Goal: Transaction & Acquisition: Purchase product/service

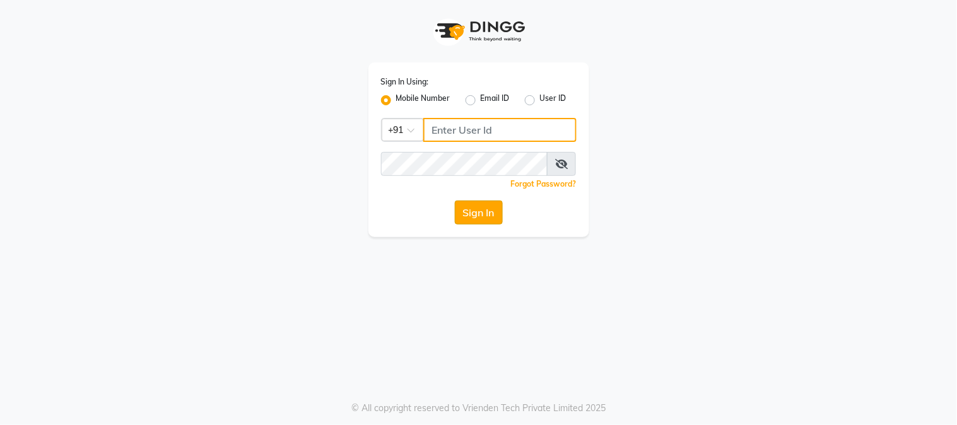
type input "9503033368"
click at [455, 213] on button "Sign In" at bounding box center [479, 213] width 48 height 24
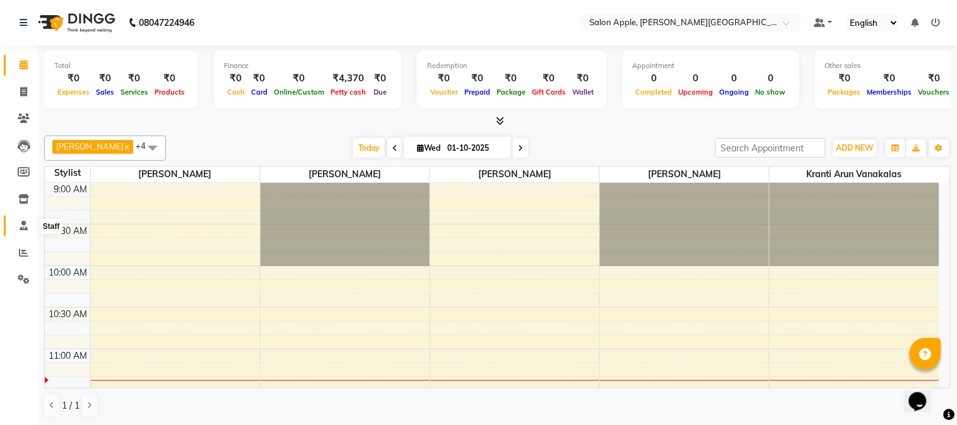
click at [21, 229] on icon at bounding box center [24, 225] width 8 height 9
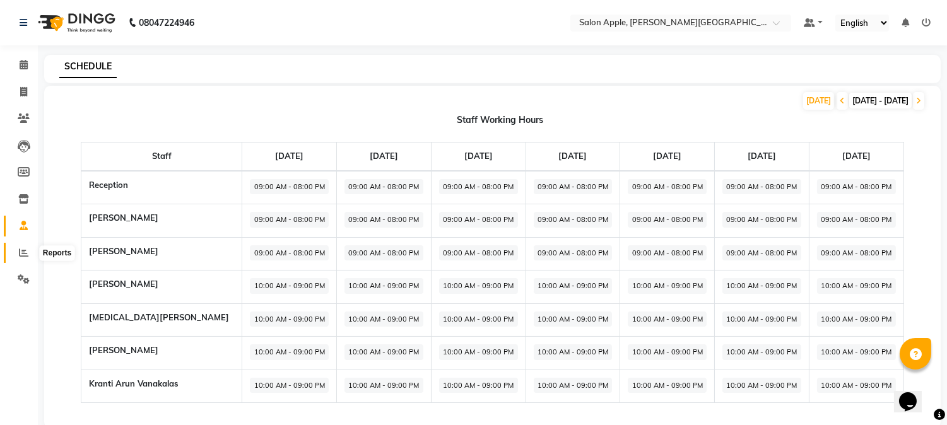
click at [16, 258] on span at bounding box center [24, 253] width 22 height 15
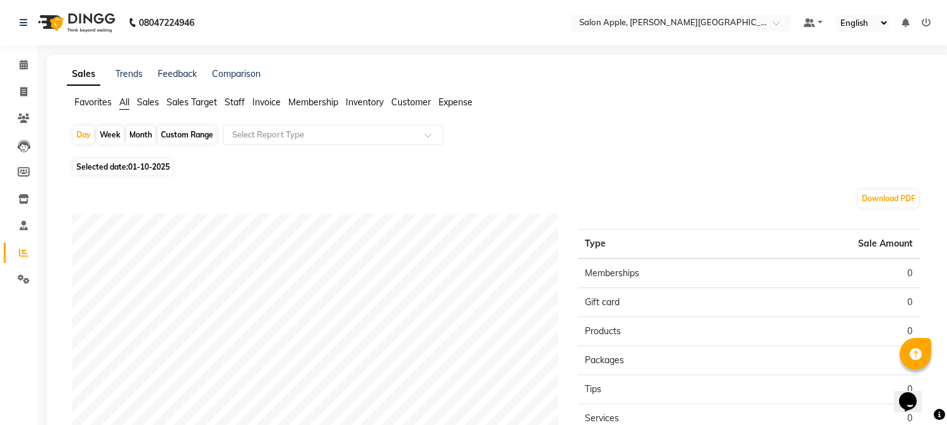
click at [194, 104] on span "Sales Target" at bounding box center [192, 102] width 50 height 11
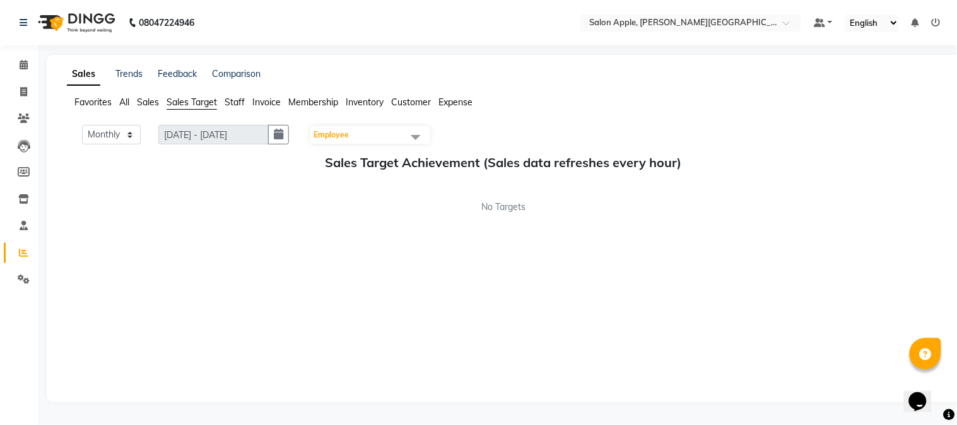
click at [158, 102] on span "Sales" at bounding box center [148, 102] width 22 height 11
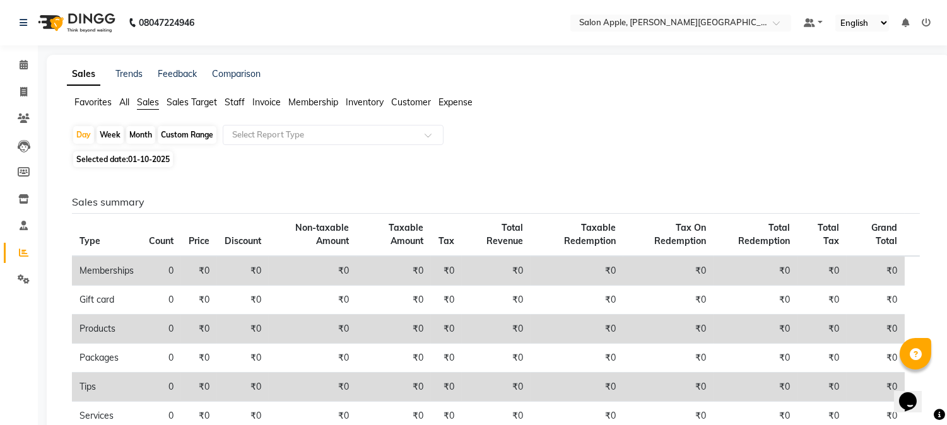
click at [226, 102] on ul "Favorites All Sales Sales Target Staff Invoice Membership Inventory Customer Ex…" at bounding box center [498, 103] width 863 height 14
click at [237, 100] on span "Staff" at bounding box center [235, 102] width 20 height 11
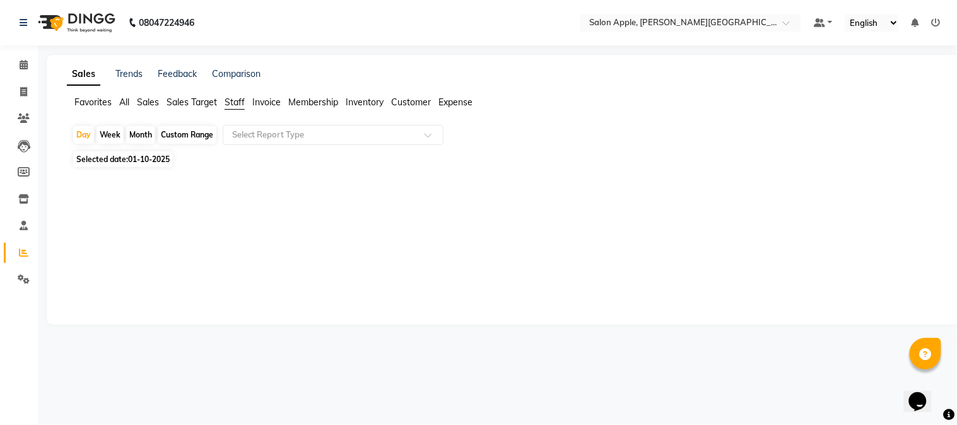
click at [263, 103] on span "Invoice" at bounding box center [266, 102] width 28 height 11
click at [299, 101] on span "Membership" at bounding box center [313, 102] width 50 height 11
click at [261, 103] on span "Invoice" at bounding box center [266, 102] width 28 height 11
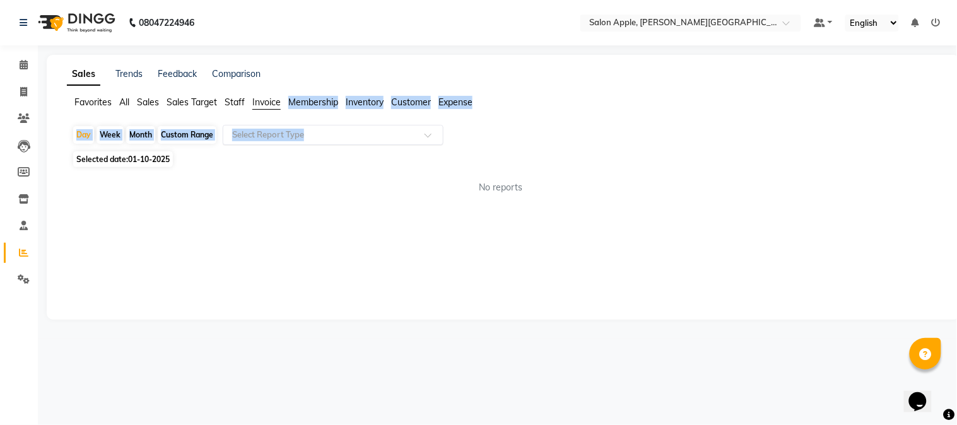
drag, startPoint x: 261, startPoint y: 117, endPoint x: 263, endPoint y: 133, distance: 15.9
click at [263, 133] on app-reports "Favorites All Sales Sales Target Staff Invoice Membership Inventory Customer Ex…" at bounding box center [503, 150] width 889 height 109
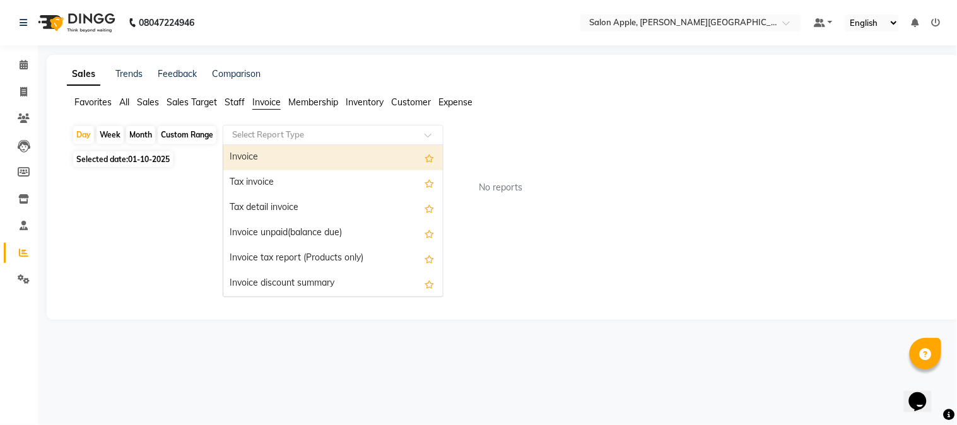
click at [263, 134] on input "text" at bounding box center [321, 135] width 182 height 13
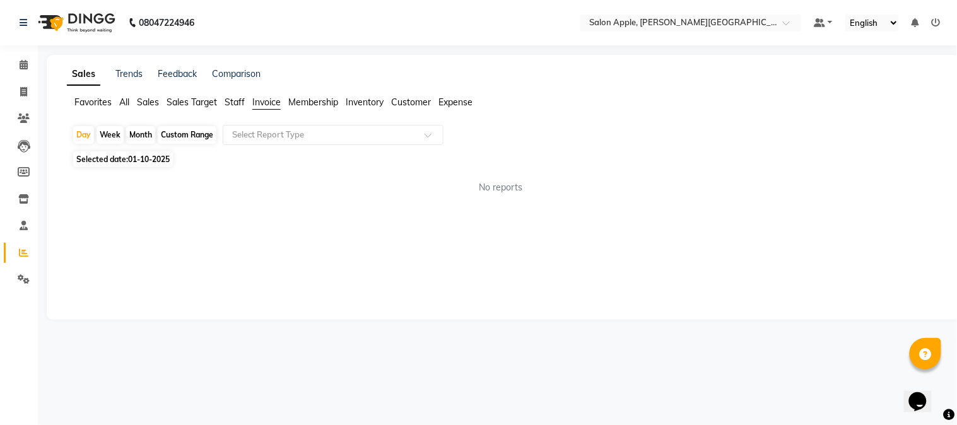
click at [374, 104] on span "Inventory" at bounding box center [365, 102] width 38 height 11
click at [414, 93] on div "Sales Trends Feedback Comparison Favorites All Sales Sales Target Staff Invoice…" at bounding box center [504, 187] width 914 height 265
click at [415, 103] on span "Customer" at bounding box center [411, 102] width 40 height 11
click at [389, 148] on div "Day Week Month Custom Range Select Report Type" at bounding box center [503, 136] width 863 height 23
click at [389, 141] on div "Select Report Type" at bounding box center [333, 135] width 221 height 20
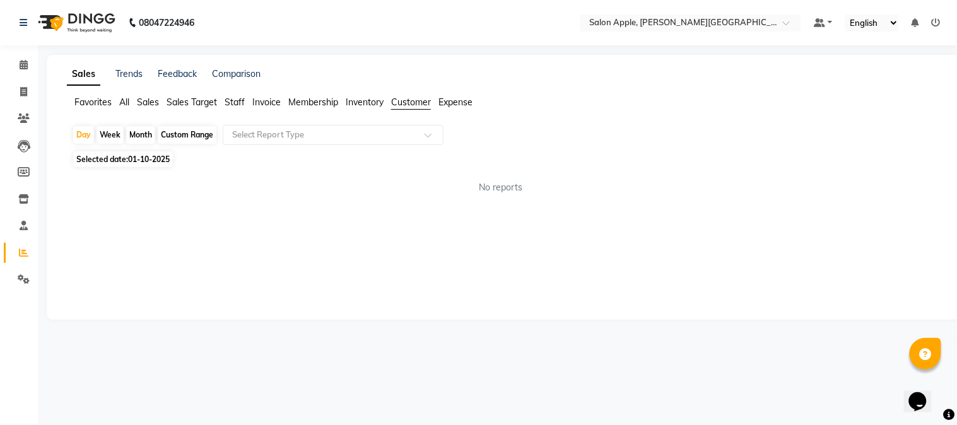
click at [319, 106] on span "Membership" at bounding box center [313, 102] width 50 height 11
click at [360, 104] on span "Inventory" at bounding box center [365, 102] width 38 height 11
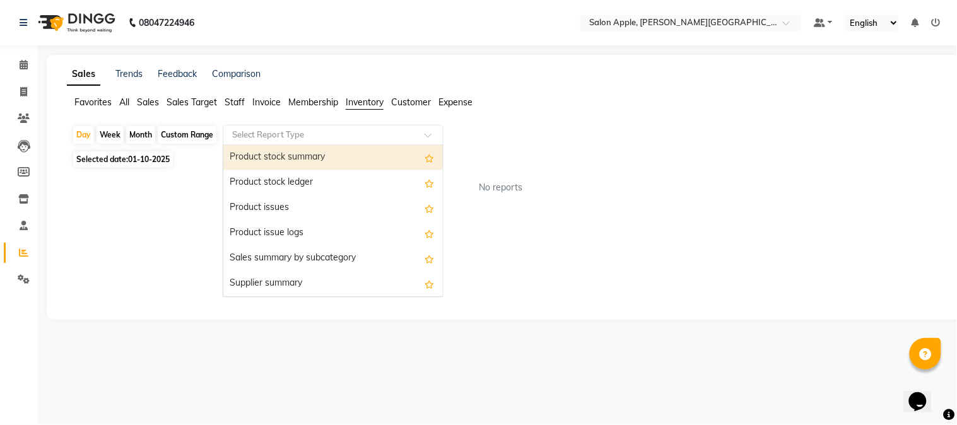
click at [354, 136] on input "text" at bounding box center [321, 135] width 182 height 13
click at [141, 109] on ul "Favorites All Sales Sales Target Staff Invoice Membership Inventory Customer Ex…" at bounding box center [504, 103] width 874 height 14
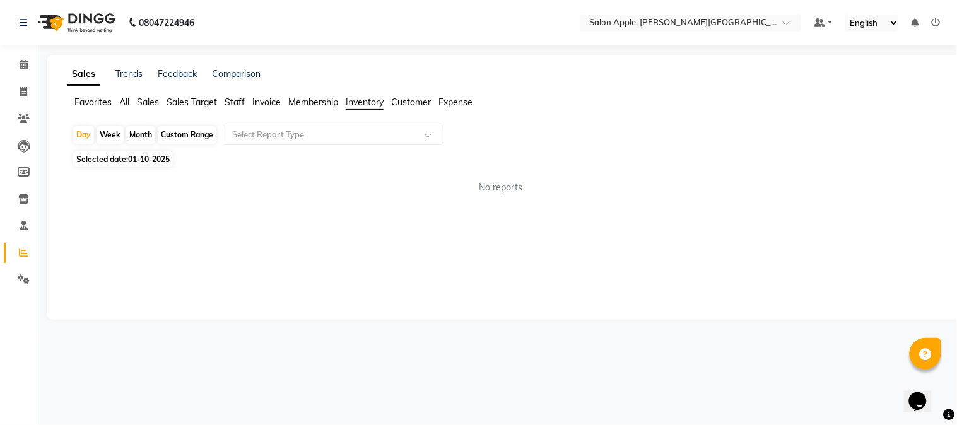
click at [160, 101] on ul "Favorites All Sales Sales Target Staff Invoice Membership Inventory Customer Ex…" at bounding box center [504, 103] width 874 height 14
click at [160, 103] on ul "Favorites All Sales Sales Target Staff Invoice Membership Inventory Customer Ex…" at bounding box center [504, 103] width 874 height 14
click at [152, 103] on span "Sales" at bounding box center [148, 102] width 22 height 11
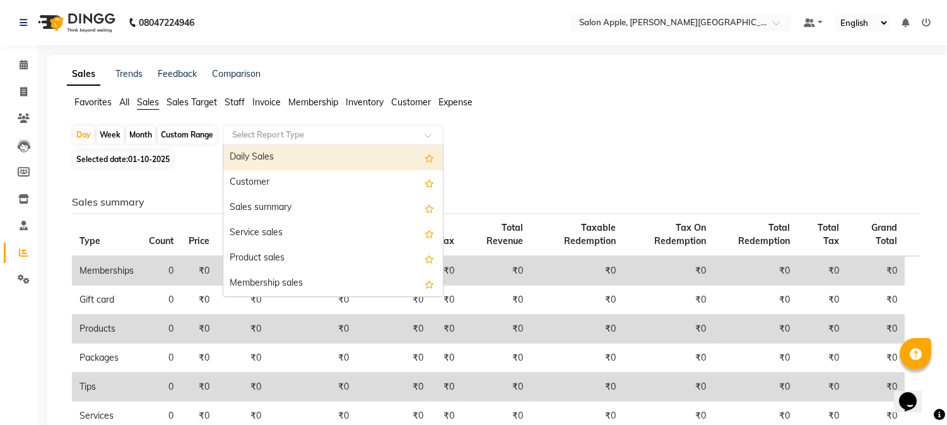
click at [241, 131] on input "text" at bounding box center [321, 135] width 182 height 13
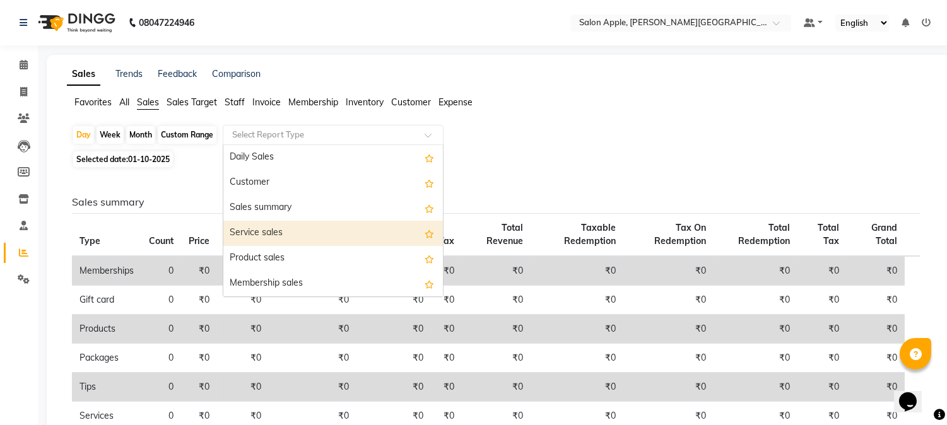
click at [276, 232] on div "Service sales" at bounding box center [333, 233] width 220 height 25
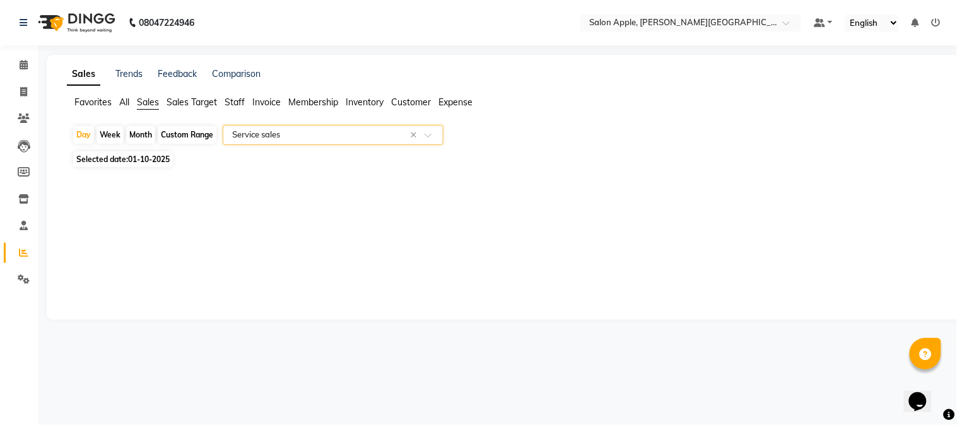
click at [192, 136] on div "Custom Range" at bounding box center [187, 135] width 59 height 18
select select "10"
select select "2025"
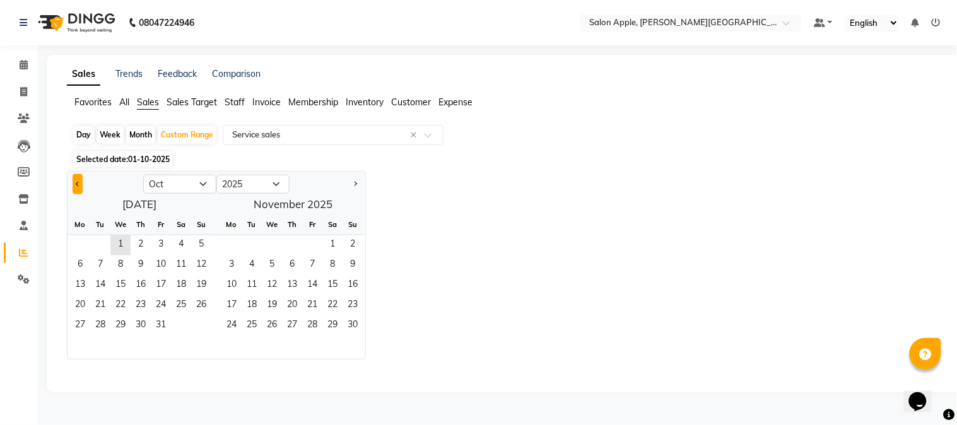
click at [74, 183] on button "Previous month" at bounding box center [78, 184] width 10 height 20
select select "9"
click at [76, 242] on span "1" at bounding box center [80, 245] width 20 height 20
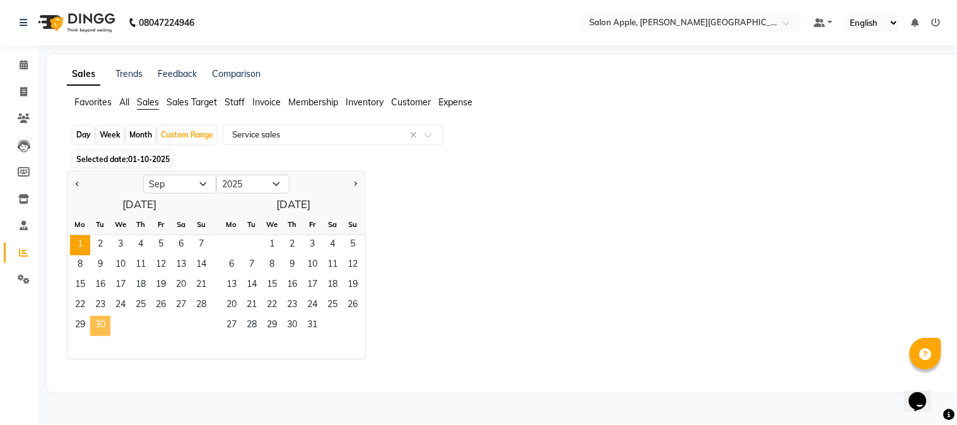
click at [104, 323] on span "30" at bounding box center [100, 326] width 20 height 20
select select "filtered_report"
select select "csv"
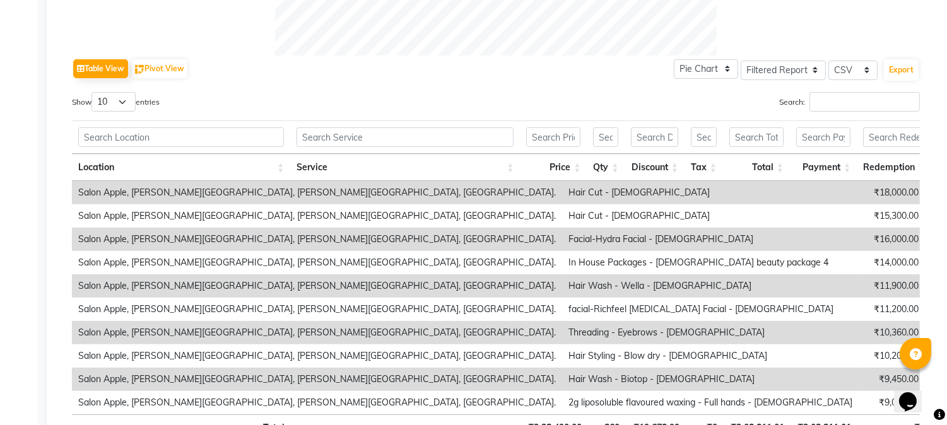
scroll to position [478, 0]
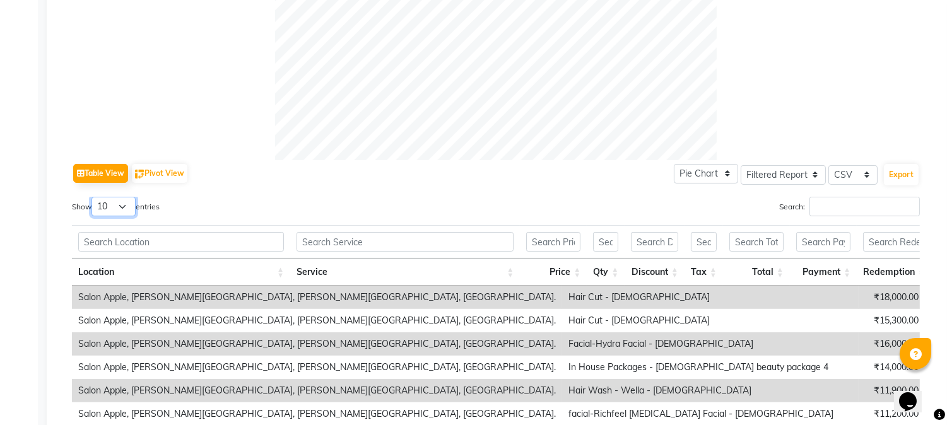
click at [118, 210] on select "10 25 50 100" at bounding box center [114, 207] width 44 height 20
click at [104, 287] on td "Salon Apple, [PERSON_NAME][GEOGRAPHIC_DATA], [PERSON_NAME][GEOGRAPHIC_DATA], [G…" at bounding box center [317, 297] width 490 height 23
drag, startPoint x: 116, startPoint y: 207, endPoint x: 116, endPoint y: 213, distance: 6.3
click at [116, 206] on select "10 25 50 100" at bounding box center [114, 207] width 44 height 20
select select "100"
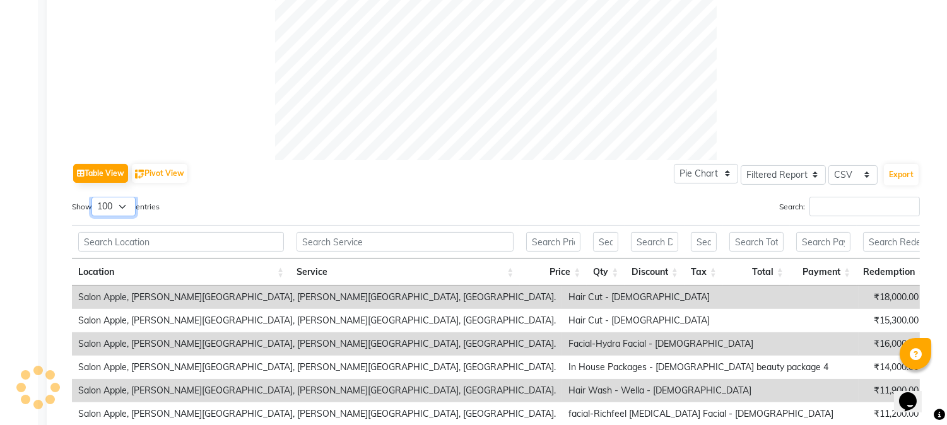
click at [93, 197] on select "10 25 50 100" at bounding box center [114, 207] width 44 height 20
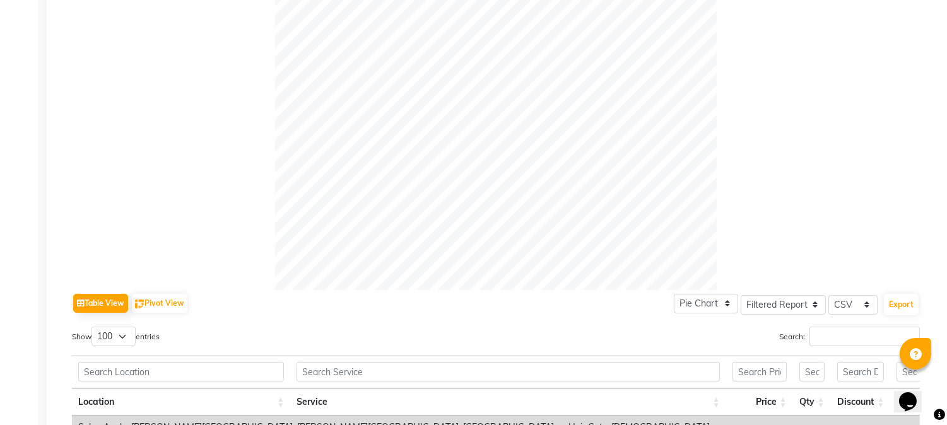
scroll to position [627, 0]
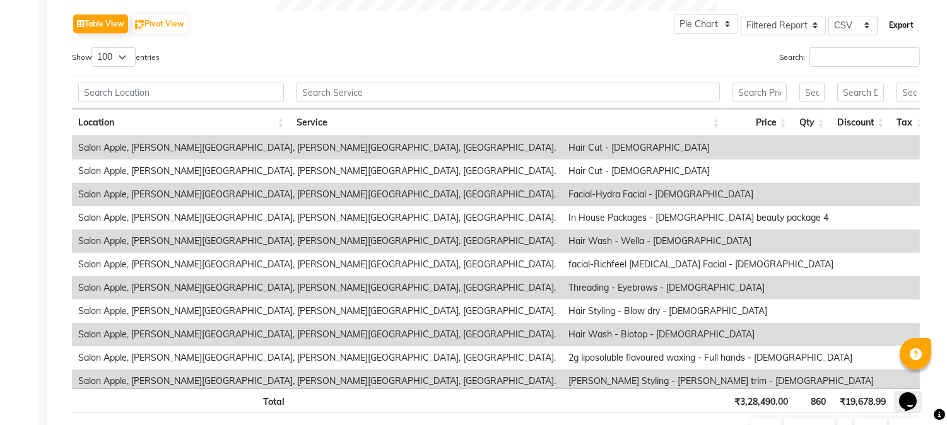
click at [911, 22] on button "Export" at bounding box center [901, 25] width 35 height 21
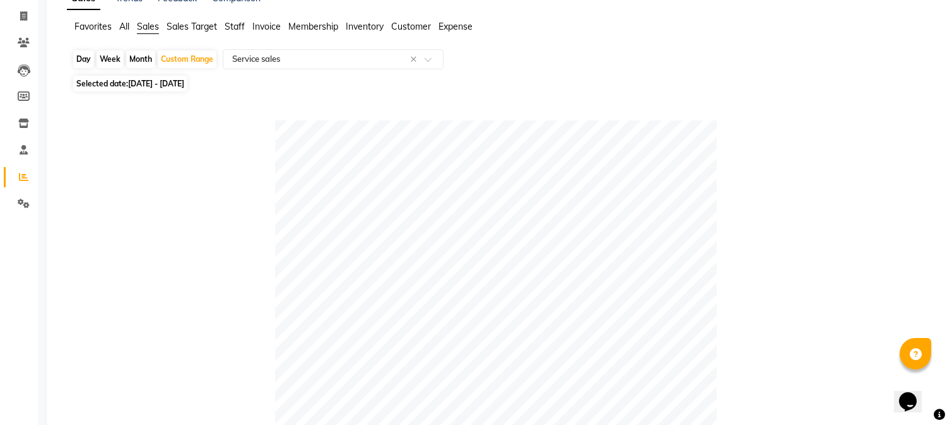
scroll to position [66, 0]
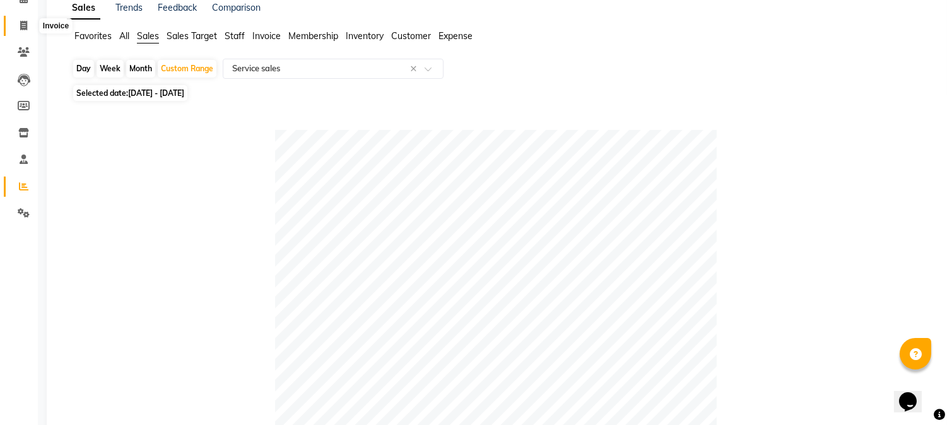
click at [24, 30] on span at bounding box center [24, 26] width 22 height 15
select select "service"
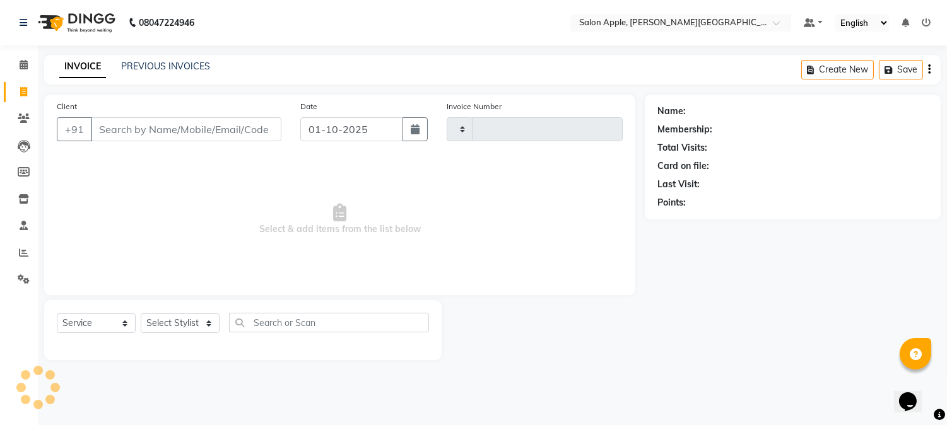
type input "2458"
select select "4128"
click at [153, 73] on div "PREVIOUS INVOICES" at bounding box center [165, 66] width 89 height 13
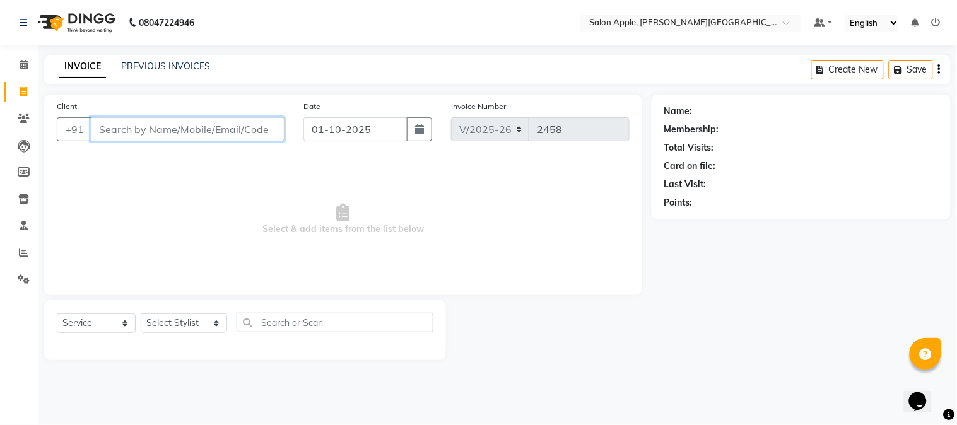
click at [152, 140] on input "Client" at bounding box center [188, 129] width 194 height 24
type input "7507661526"
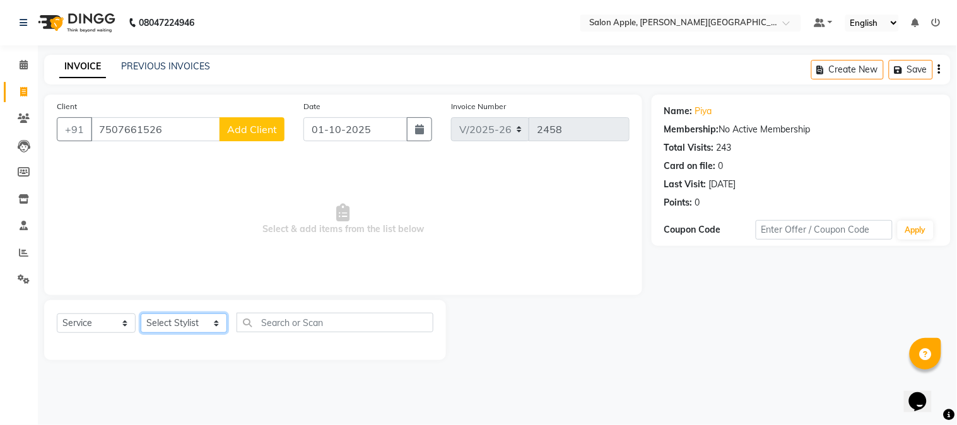
click at [202, 323] on select "Select Stylist [PERSON_NAME] [PERSON_NAME] Kranti arun Vanakalas [MEDICAL_DATA]…" at bounding box center [184, 324] width 86 height 20
select select "46529"
click at [141, 314] on select "Select Stylist [PERSON_NAME] [PERSON_NAME] Kranti arun Vanakalas [MEDICAL_DATA]…" at bounding box center [184, 324] width 86 height 20
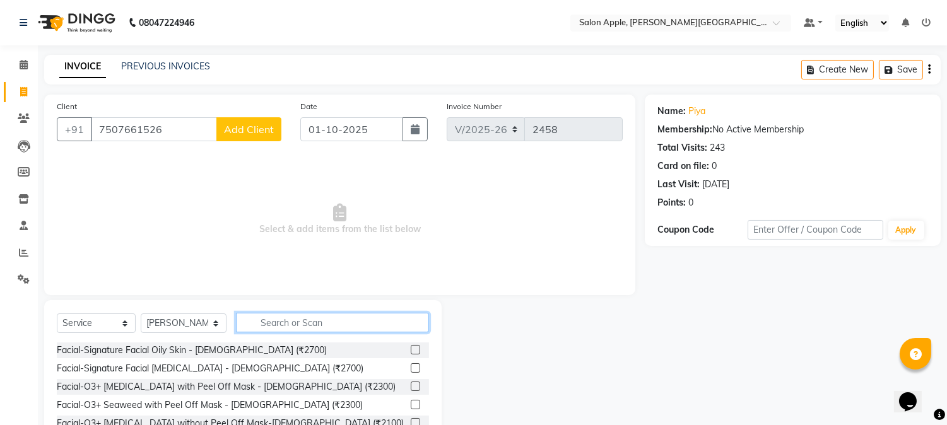
click at [278, 323] on input "text" at bounding box center [332, 323] width 193 height 20
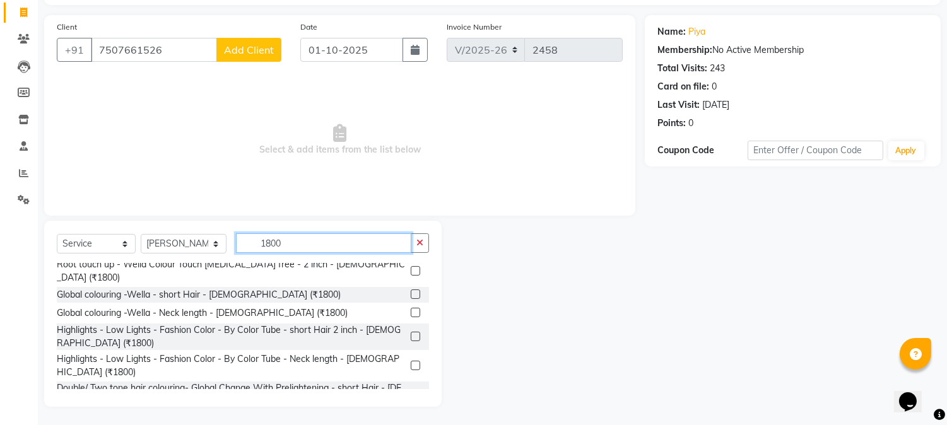
scroll to position [198, 0]
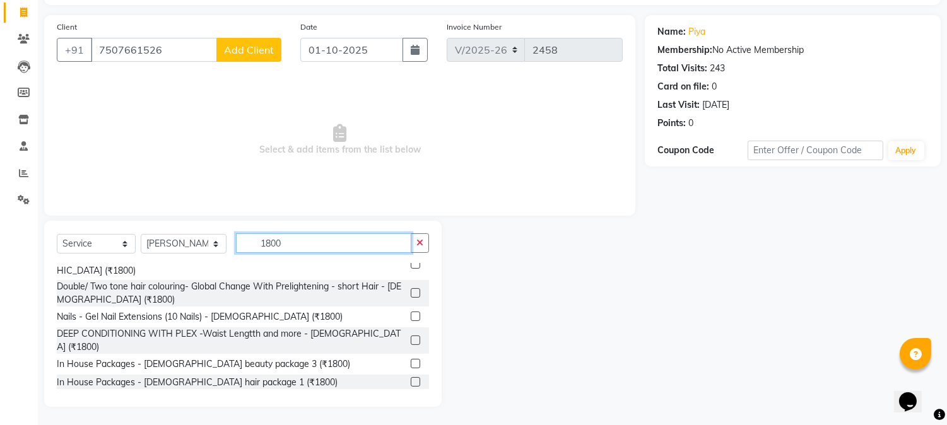
drag, startPoint x: 297, startPoint y: 249, endPoint x: 177, endPoint y: 247, distance: 119.3
click at [177, 247] on div "Select Service Product Membership Package Voucher Prepaid Gift Card Select Styl…" at bounding box center [243, 249] width 372 height 30
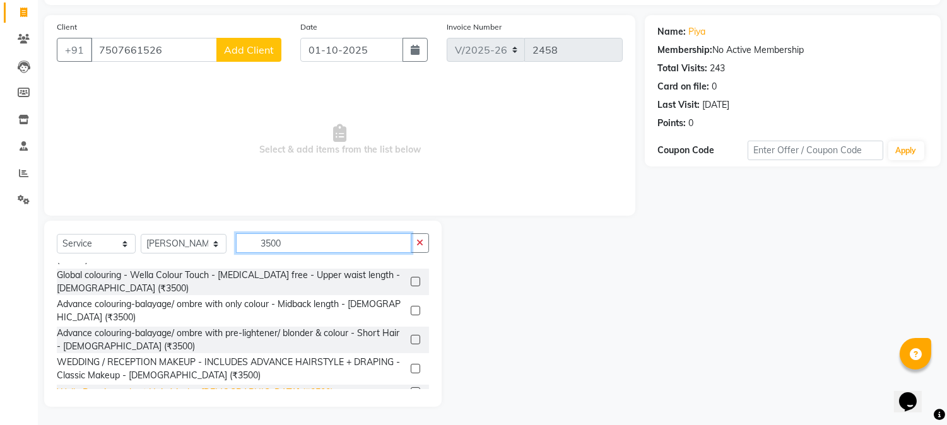
scroll to position [81, 0]
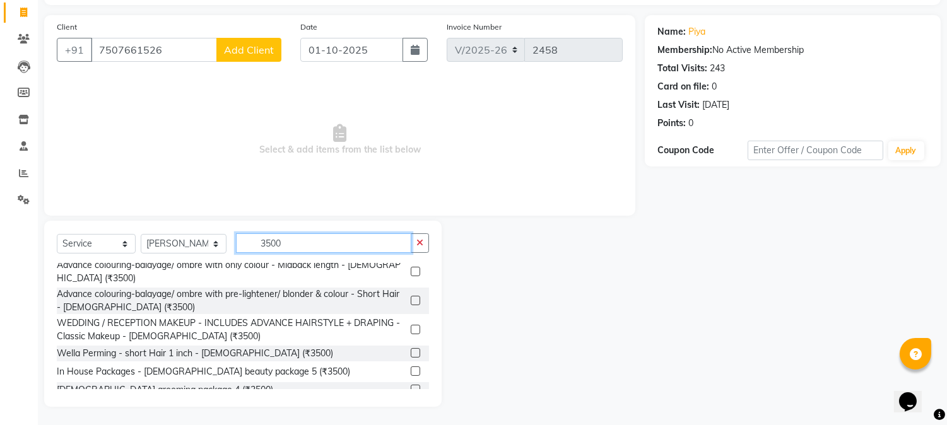
drag, startPoint x: 293, startPoint y: 237, endPoint x: 20, endPoint y: 221, distance: 273.8
click at [24, 226] on app-home "08047224946 Select Location × Salon Apple, [PERSON_NAME][GEOGRAPHIC_DATA][PERSO…" at bounding box center [473, 173] width 947 height 506
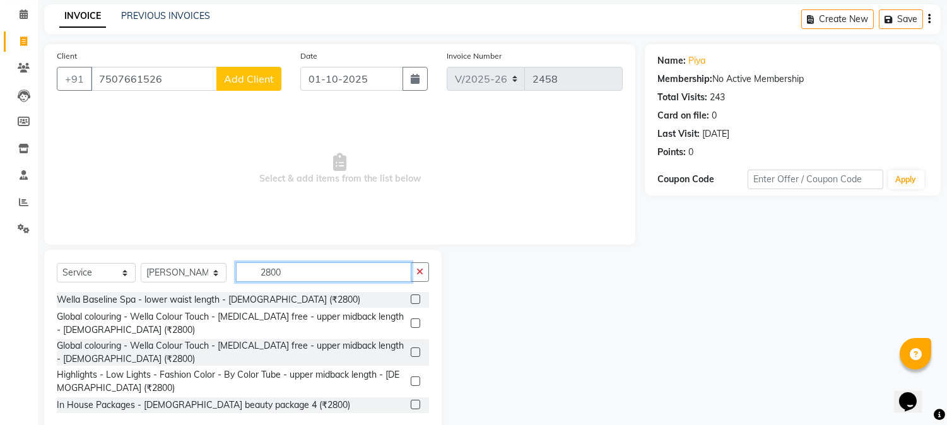
scroll to position [78, 0]
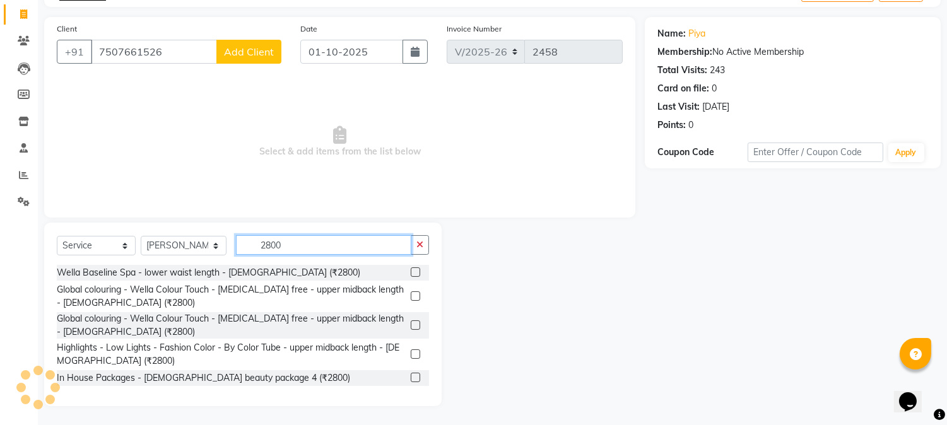
type input "2800"
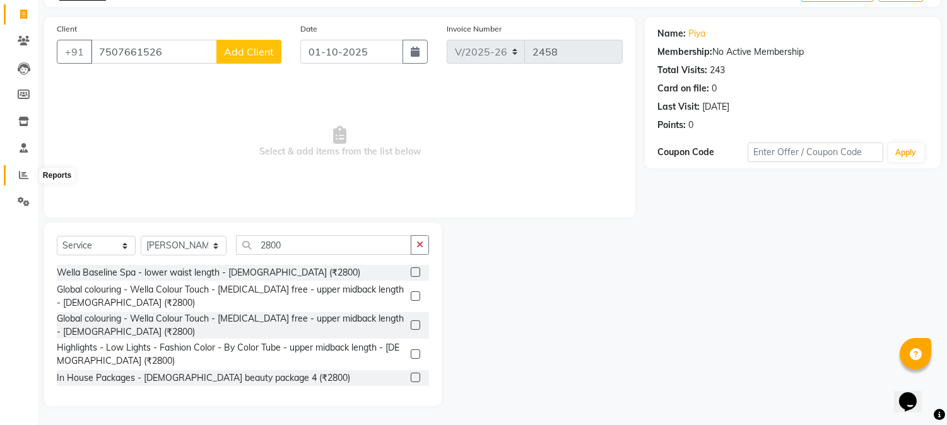
click at [24, 177] on icon at bounding box center [23, 174] width 9 height 9
click at [544, 79] on span "Select & add items from the list below" at bounding box center [340, 142] width 566 height 126
click at [17, 174] on span at bounding box center [24, 176] width 22 height 15
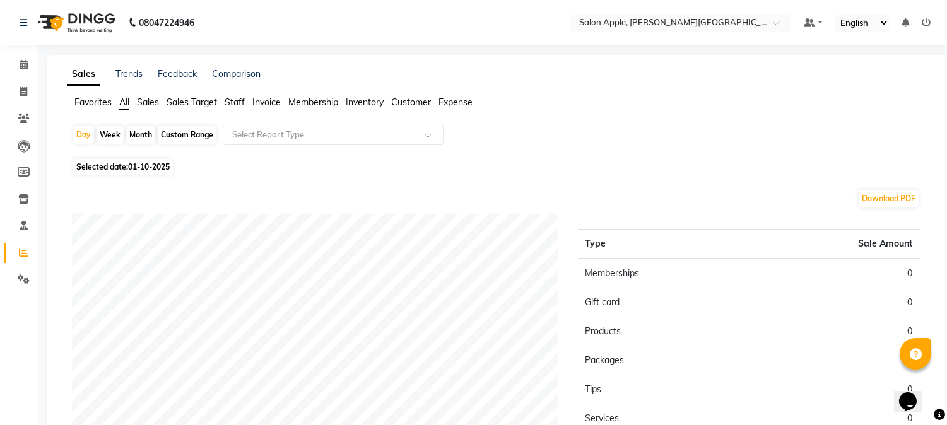
click at [155, 102] on span "Sales" at bounding box center [148, 102] width 22 height 11
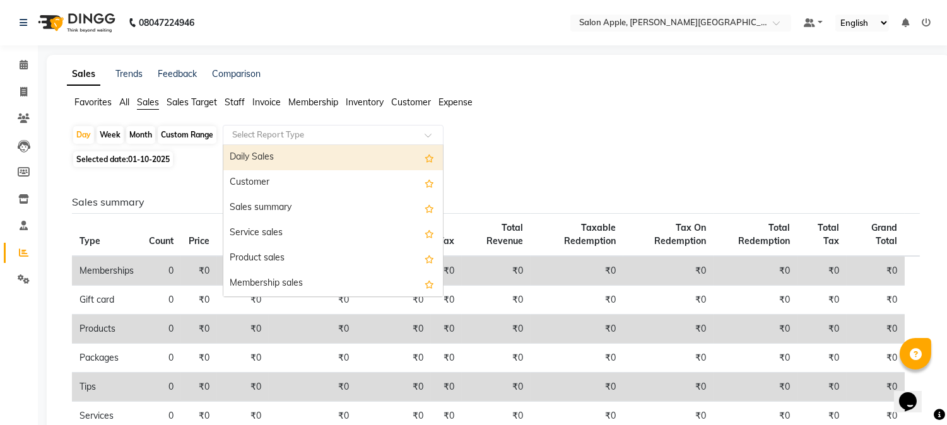
click at [263, 133] on input "text" at bounding box center [321, 135] width 182 height 13
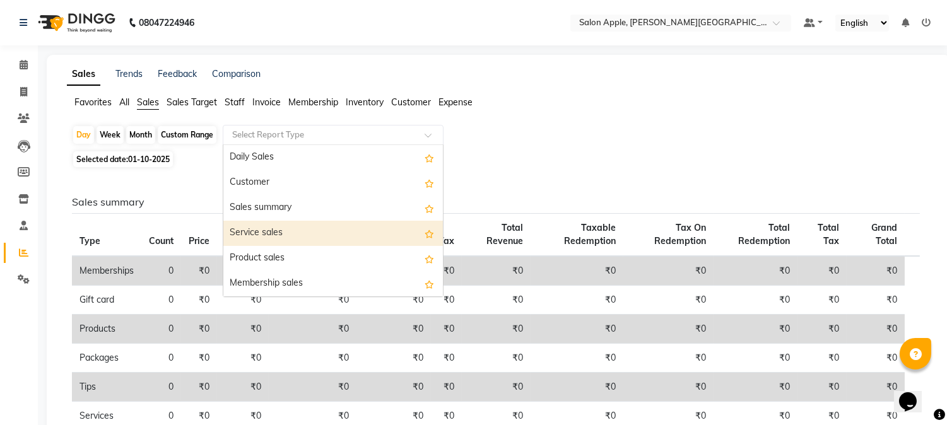
click at [278, 240] on div "Service sales" at bounding box center [333, 233] width 220 height 25
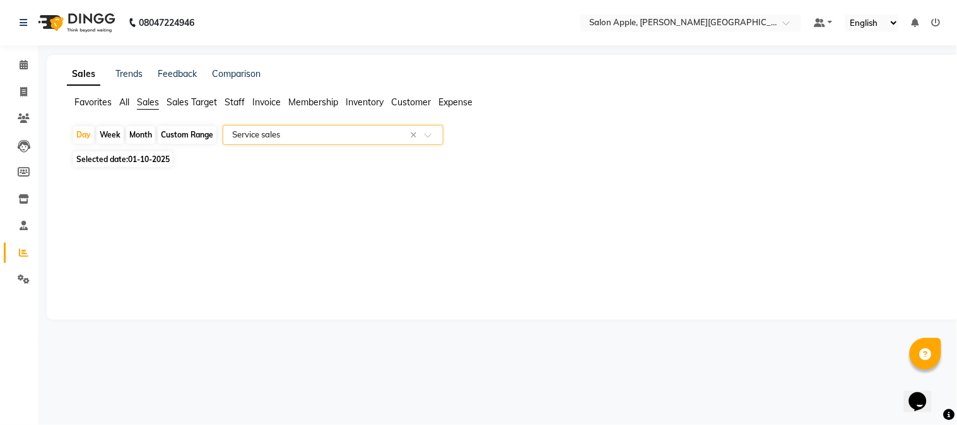
click at [177, 136] on div "Custom Range" at bounding box center [187, 135] width 59 height 18
select select "10"
select select "2025"
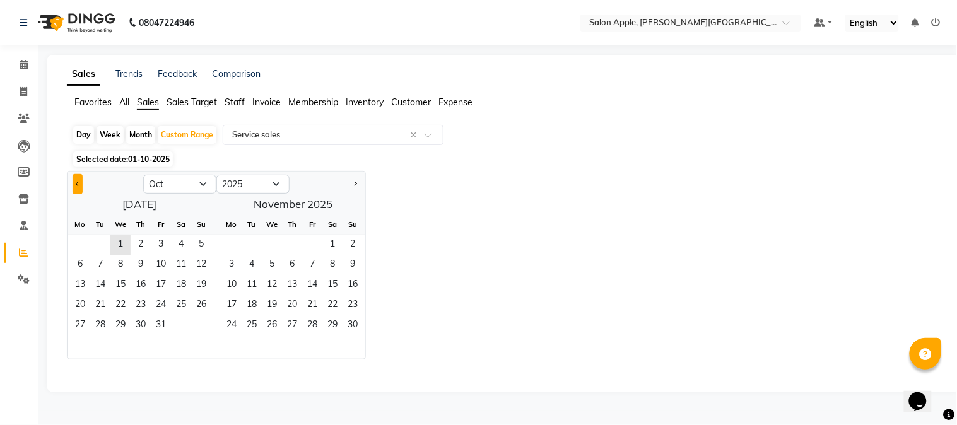
click at [73, 186] on button "Previous month" at bounding box center [78, 184] width 10 height 20
select select "9"
click at [82, 241] on span "1" at bounding box center [80, 245] width 20 height 20
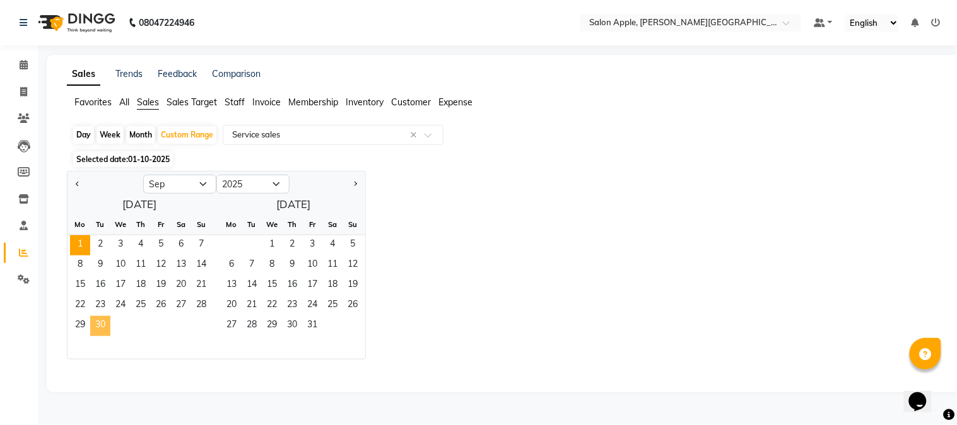
click at [105, 326] on span "30" at bounding box center [100, 326] width 20 height 20
select select "filtered_report"
select select "csv"
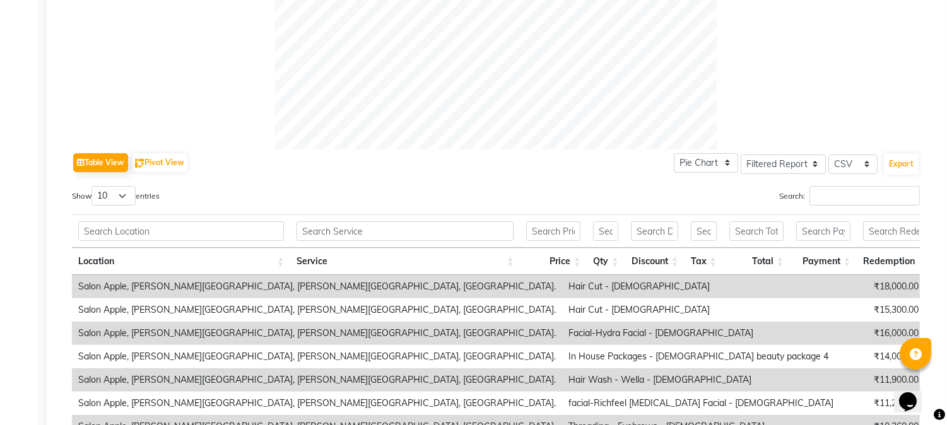
scroll to position [631, 0]
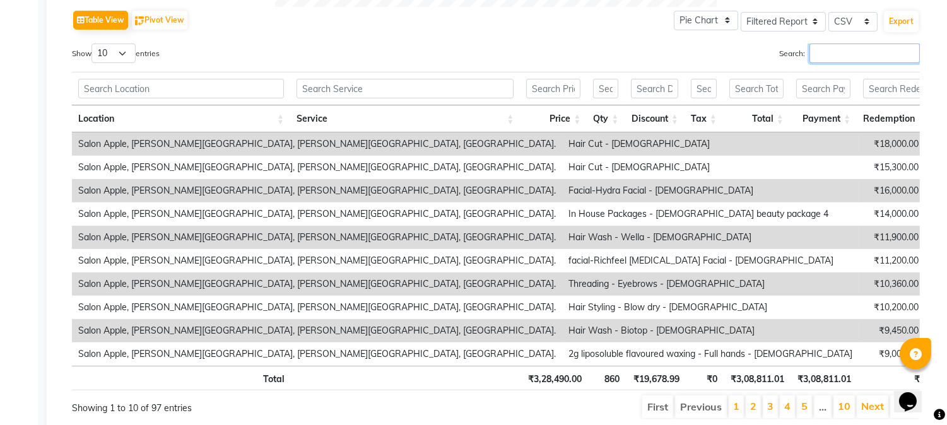
click at [875, 51] on input "Search:" at bounding box center [865, 54] width 110 height 20
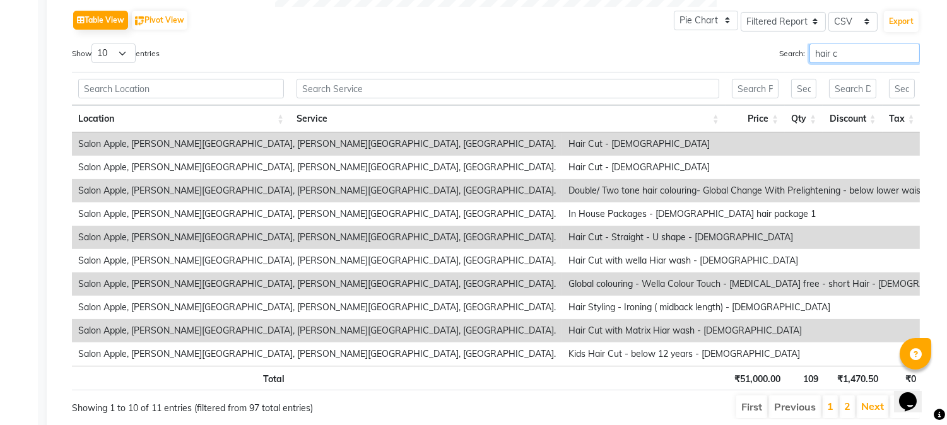
scroll to position [689, 0]
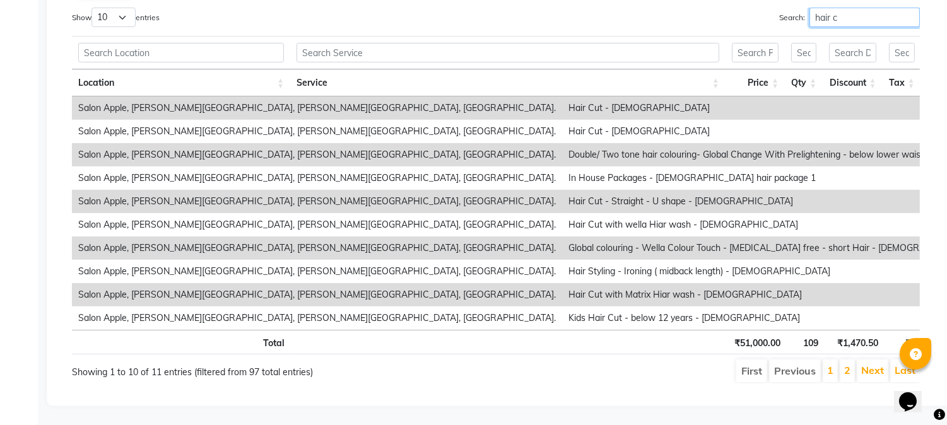
type input "hair c"
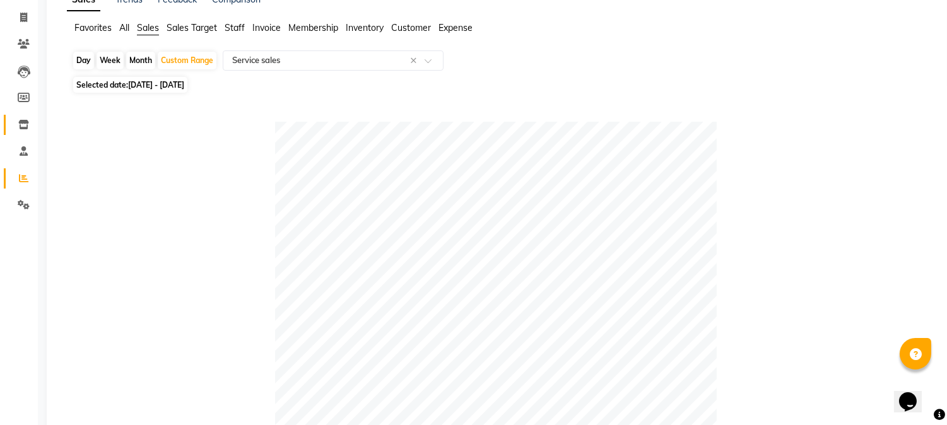
scroll to position [0, 0]
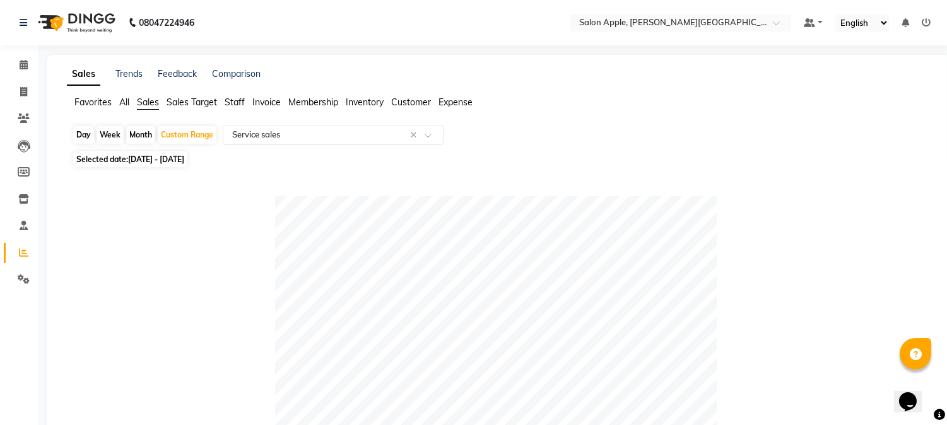
click at [23, 80] on li "Invoice" at bounding box center [19, 92] width 38 height 27
drag, startPoint x: 22, startPoint y: 91, endPoint x: 40, endPoint y: 86, distance: 19.0
click at [21, 92] on icon at bounding box center [23, 91] width 7 height 9
select select "4128"
select select "service"
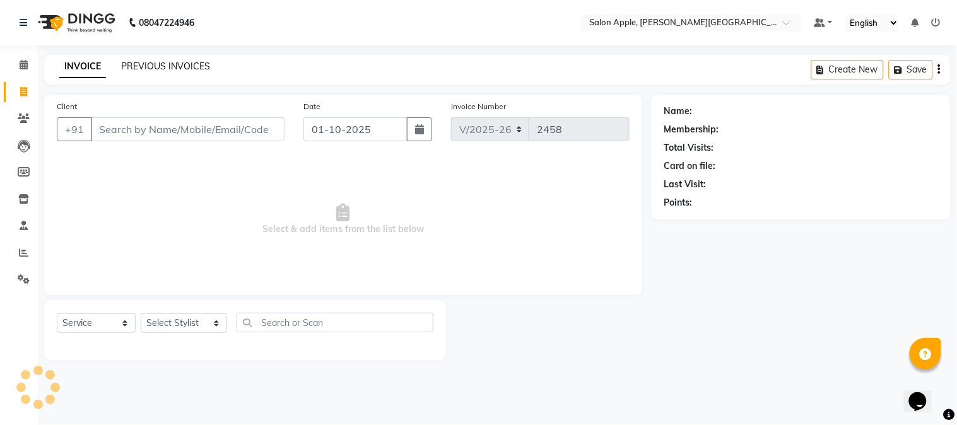
click at [153, 68] on link "PREVIOUS INVOICES" at bounding box center [165, 66] width 89 height 11
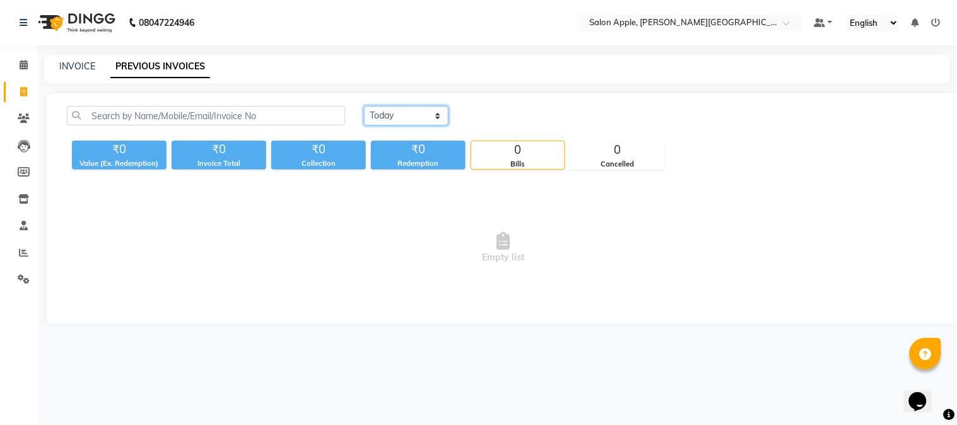
click at [405, 124] on select "[DATE] [DATE] Custom Range" at bounding box center [406, 116] width 85 height 20
select select "range"
click at [364, 106] on select "[DATE] [DATE] Custom Range" at bounding box center [406, 116] width 85 height 20
click at [518, 114] on input "01-10-2025" at bounding box center [509, 116] width 88 height 18
select select "10"
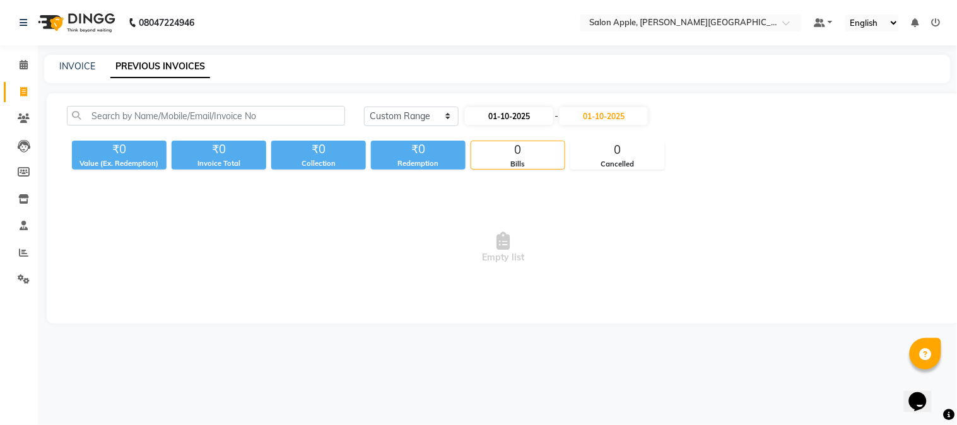
select select "2025"
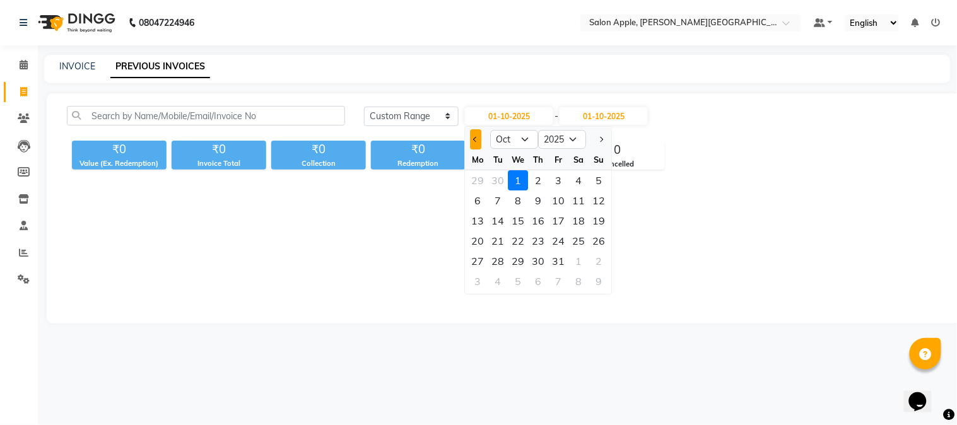
click at [481, 140] on div at bounding box center [478, 139] width 25 height 20
click at [478, 141] on button "Previous month" at bounding box center [476, 139] width 11 height 20
select select "9"
click at [471, 180] on div "1" at bounding box center [478, 180] width 20 height 20
type input "01-09-2025"
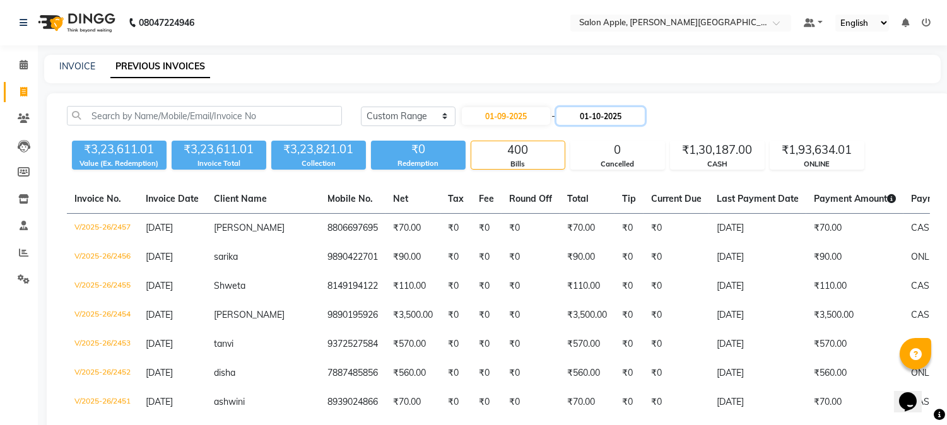
click at [592, 117] on input "01-10-2025" at bounding box center [601, 116] width 88 height 18
select select "10"
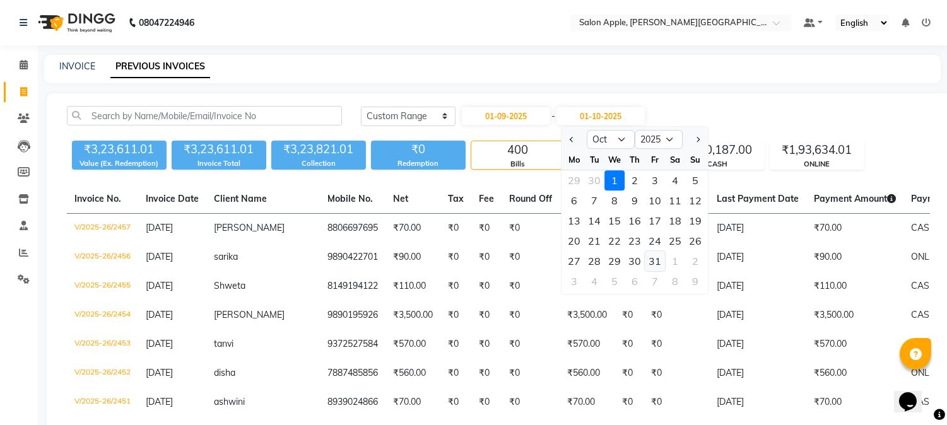
click at [656, 261] on div "31" at bounding box center [655, 261] width 20 height 20
type input "[DATE]"
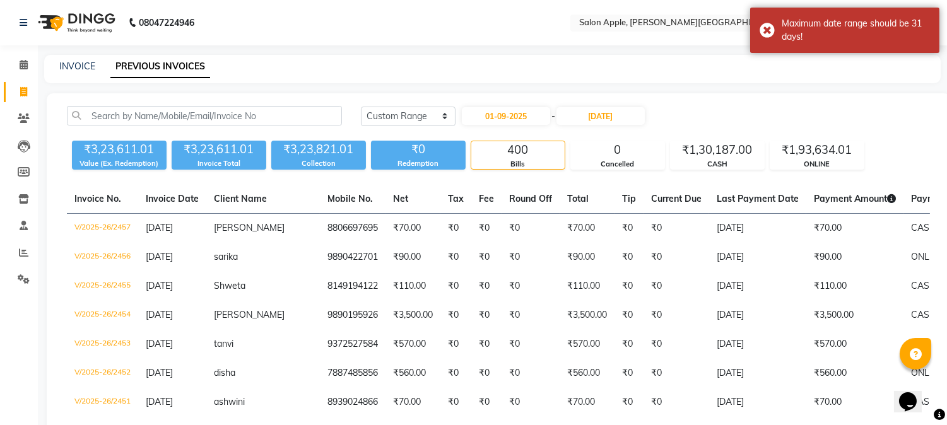
click at [625, 126] on div "[DATE] [DATE] Custom Range [DATE] - [DATE]" at bounding box center [646, 121] width 588 height 30
click at [603, 122] on input "[DATE]" at bounding box center [601, 116] width 88 height 18
select select "10"
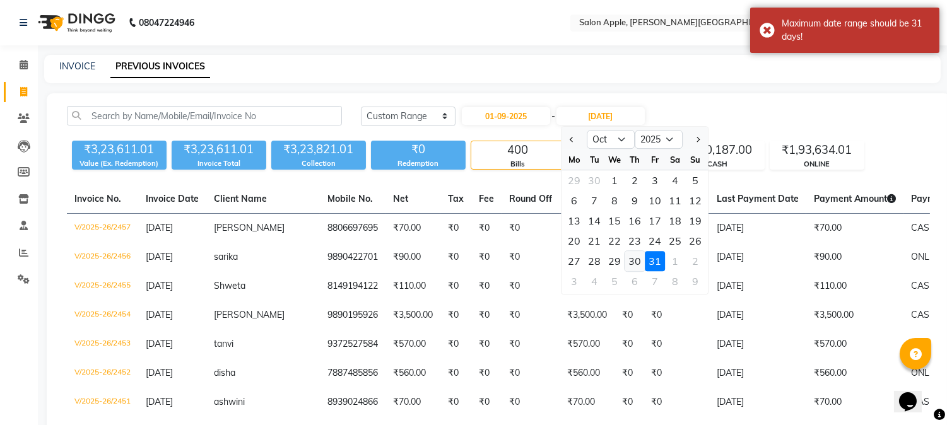
click at [631, 264] on div "30" at bounding box center [635, 261] width 20 height 20
type input "[DATE]"
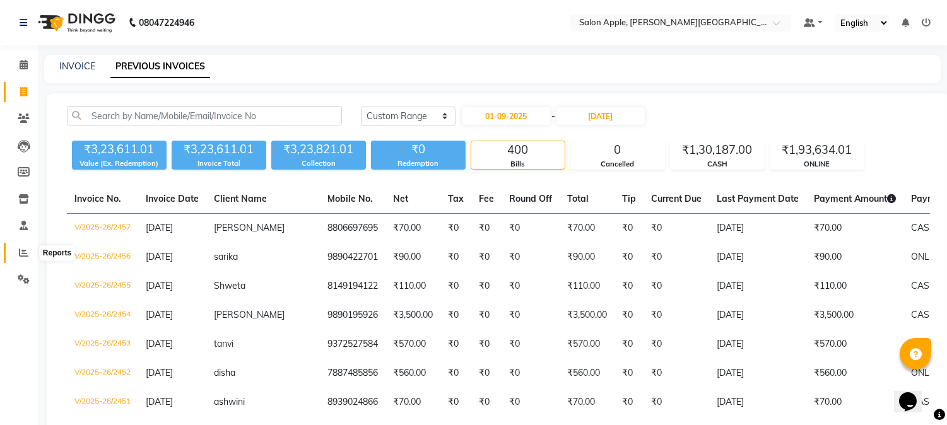
click at [27, 250] on icon at bounding box center [23, 252] width 9 height 9
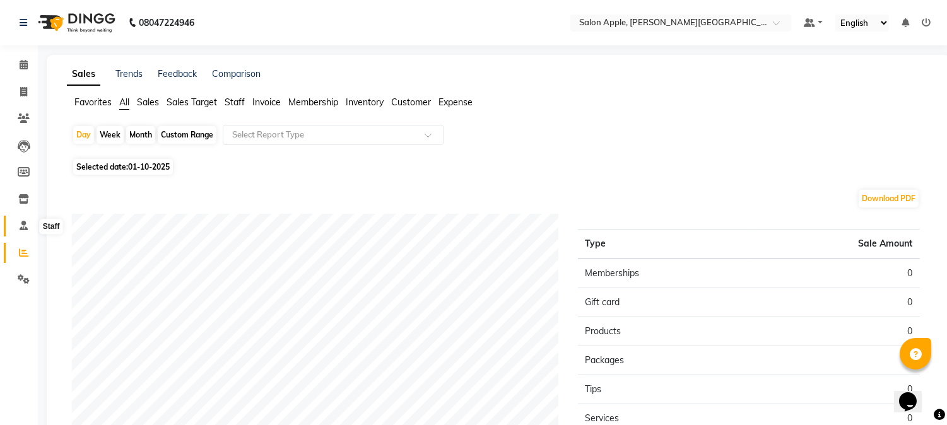
click at [27, 223] on icon at bounding box center [24, 225] width 8 height 9
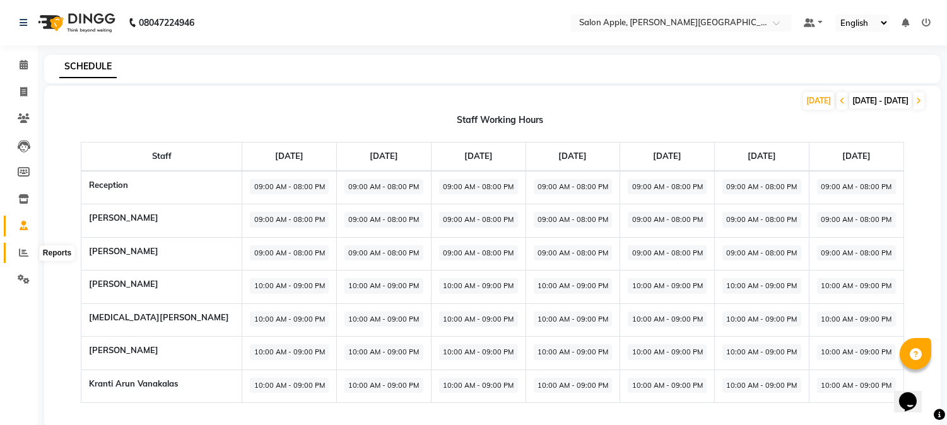
click at [28, 256] on span at bounding box center [24, 253] width 22 height 15
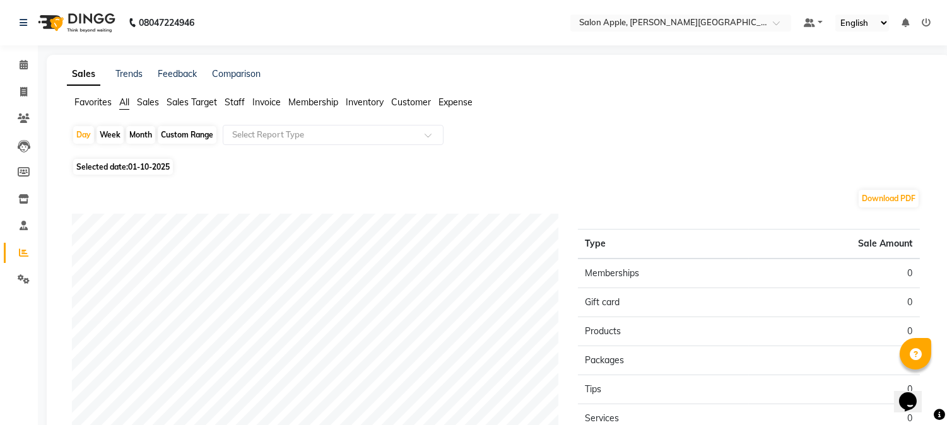
click at [156, 98] on span "Sales" at bounding box center [148, 102] width 22 height 11
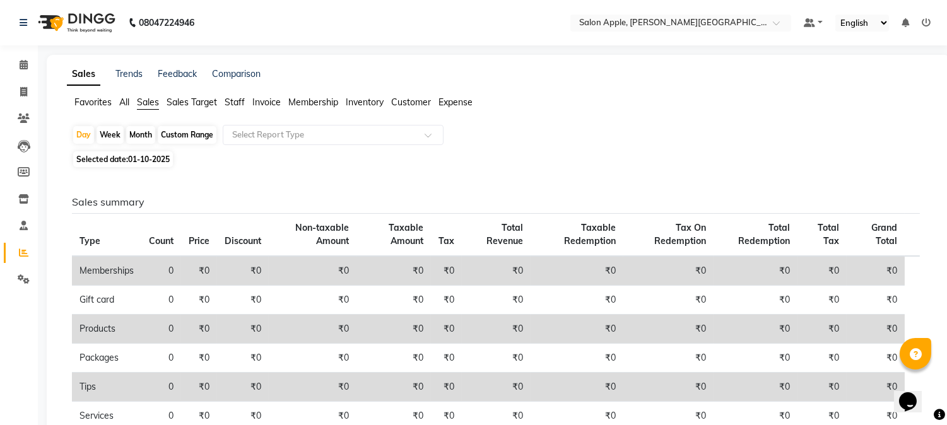
click at [191, 104] on span "Sales Target" at bounding box center [192, 102] width 50 height 11
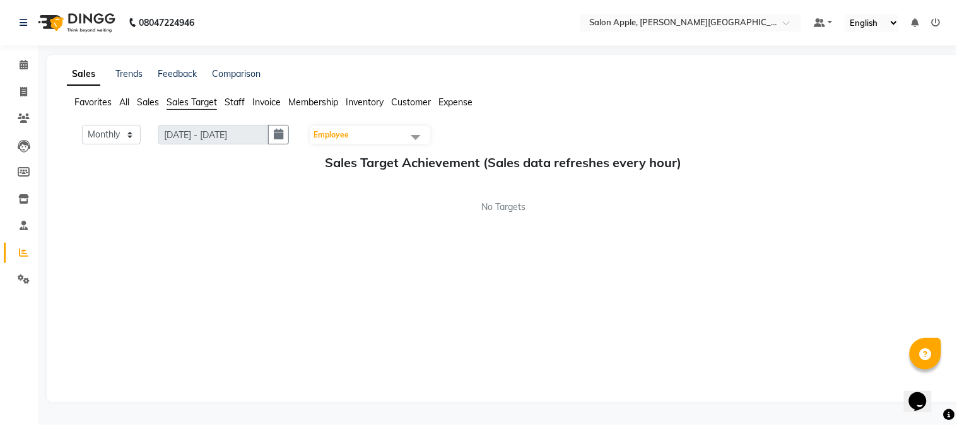
click at [147, 103] on span "Sales" at bounding box center [148, 102] width 22 height 11
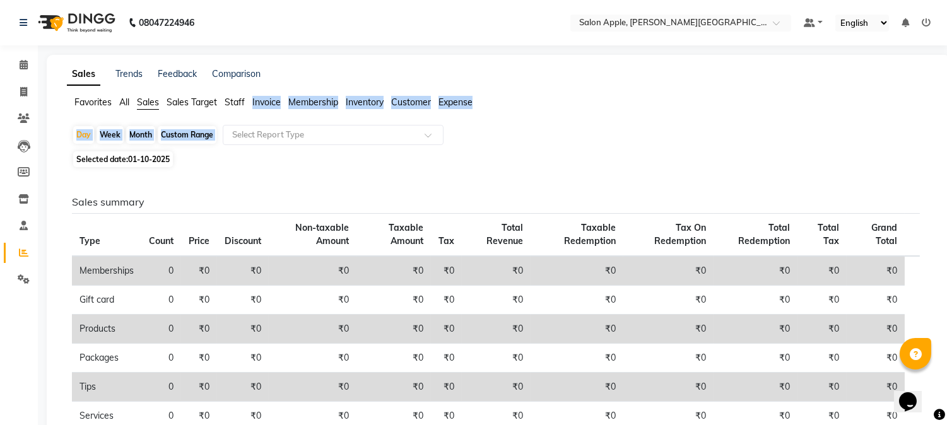
drag, startPoint x: 230, startPoint y: 122, endPoint x: 264, endPoint y: 148, distance: 41.9
click at [240, 115] on app-reports "Favorites All Sales Sales Target Staff Invoice Membership Inventory Customer Ex…" at bounding box center [498, 332] width 879 height 473
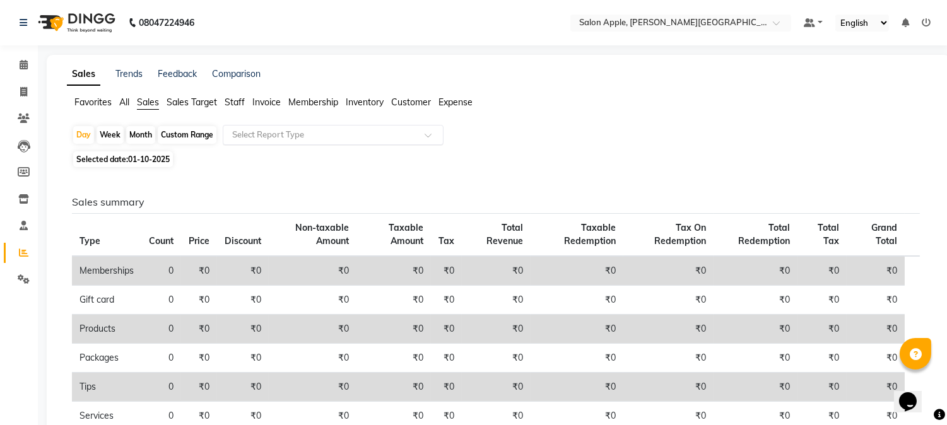
click at [275, 145] on ng-select "Select Report Type" at bounding box center [333, 135] width 221 height 20
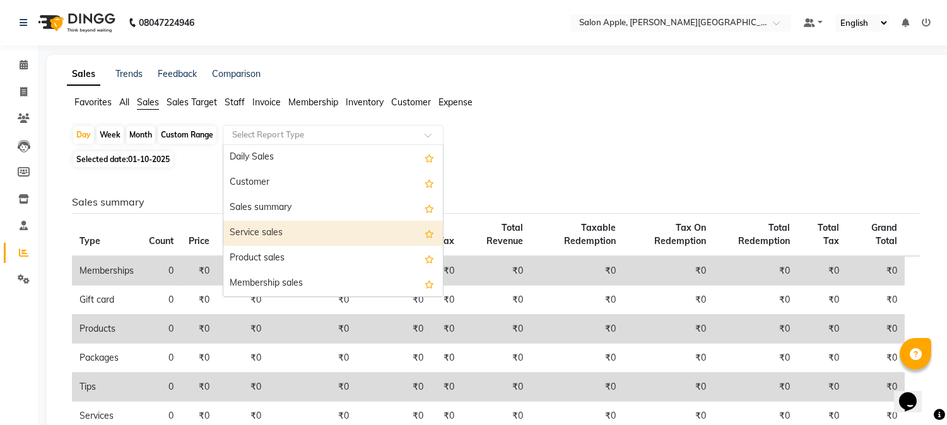
click at [291, 242] on div "Service sales" at bounding box center [333, 233] width 220 height 25
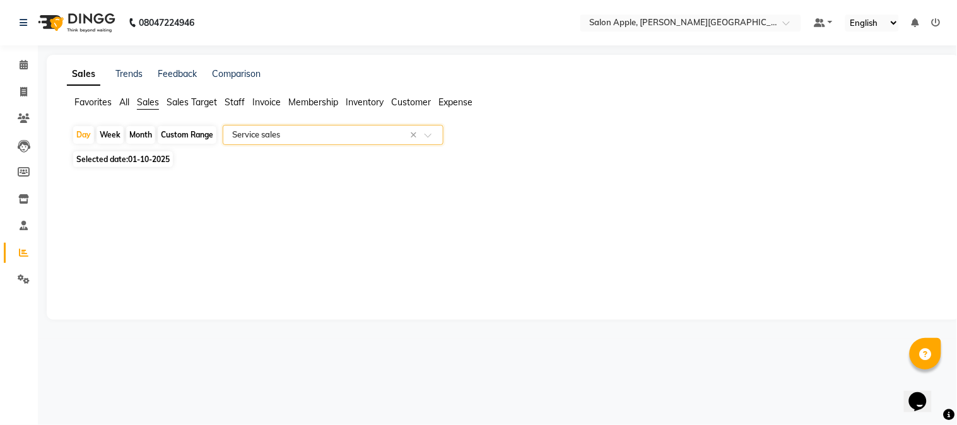
click at [191, 127] on div "Custom Range" at bounding box center [187, 135] width 59 height 18
select select "10"
select select "2025"
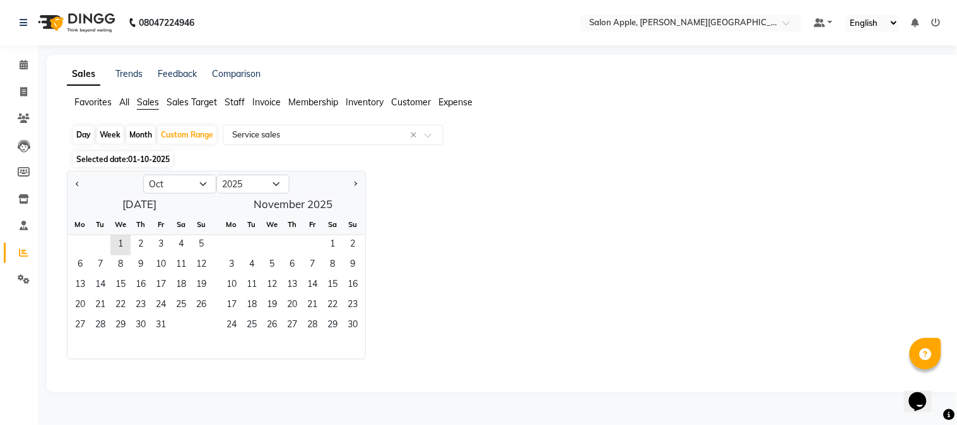
click at [83, 177] on div at bounding box center [106, 184] width 76 height 20
click at [79, 179] on button "Previous month" at bounding box center [78, 184] width 10 height 20
select select "9"
click at [74, 250] on span "1" at bounding box center [80, 245] width 20 height 20
click at [98, 336] on span "30" at bounding box center [100, 326] width 20 height 20
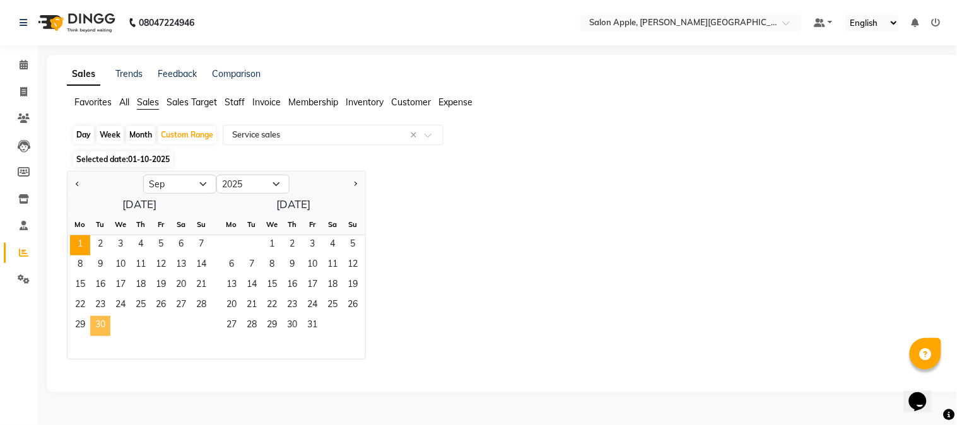
select select "filtered_report"
select select "csv"
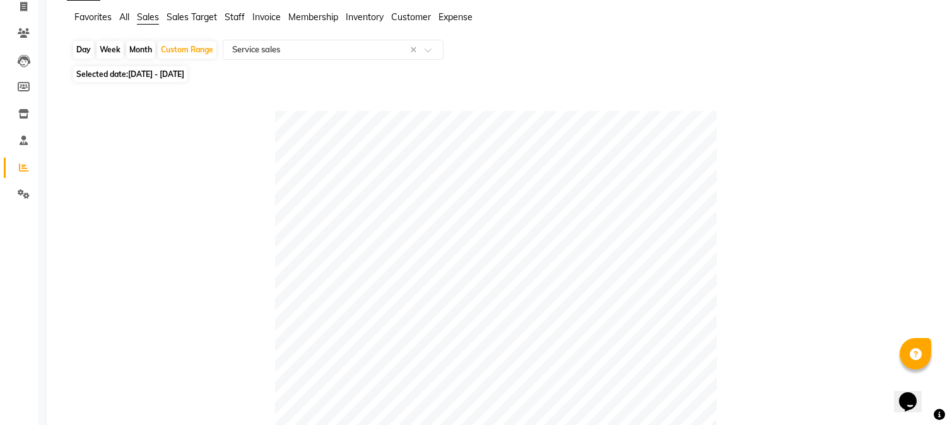
scroll to position [57, 0]
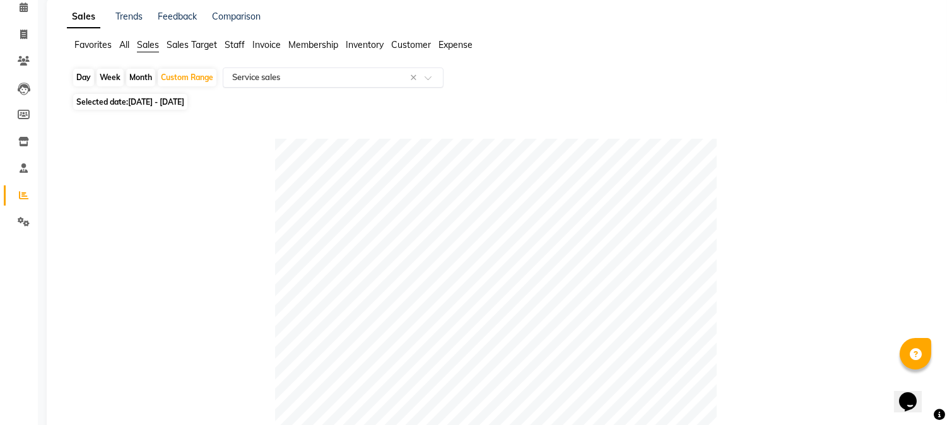
click at [281, 76] on input "text" at bounding box center [321, 77] width 182 height 13
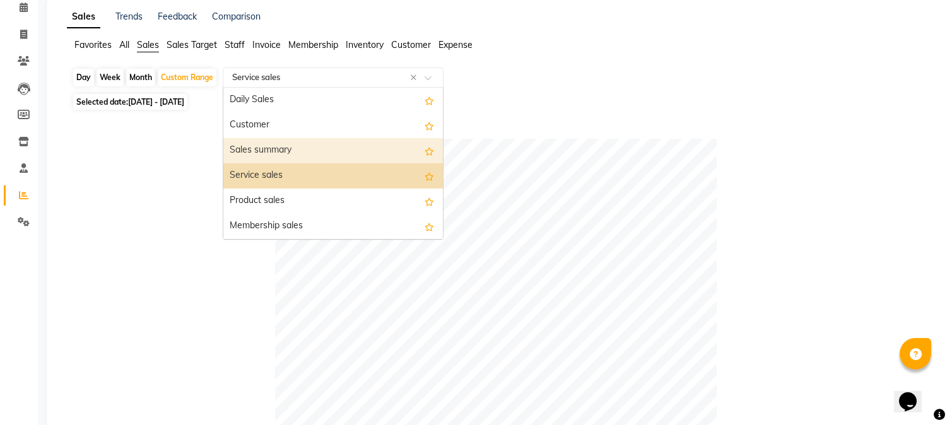
click at [286, 146] on div "Sales summary" at bounding box center [333, 150] width 220 height 25
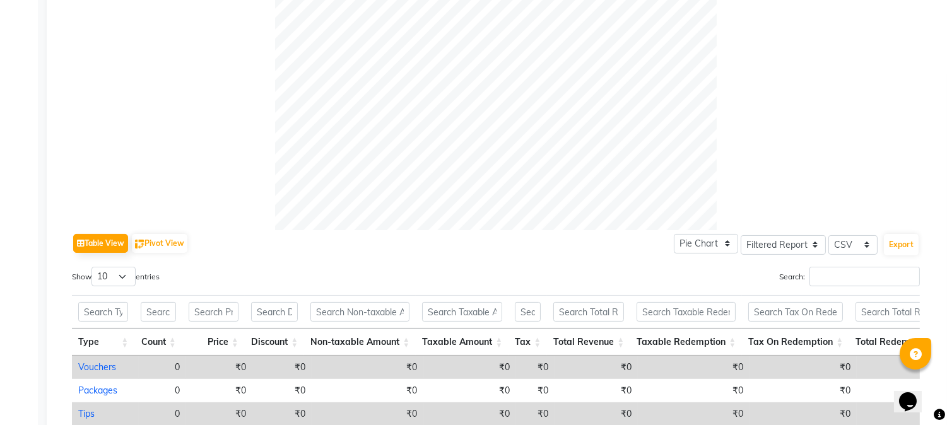
scroll to position [665, 0]
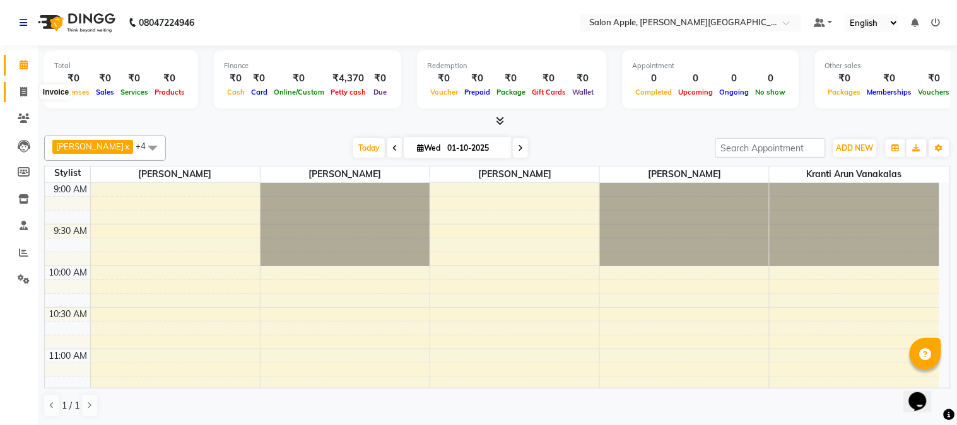
click at [18, 98] on span at bounding box center [24, 92] width 22 height 15
select select "4128"
select select "service"
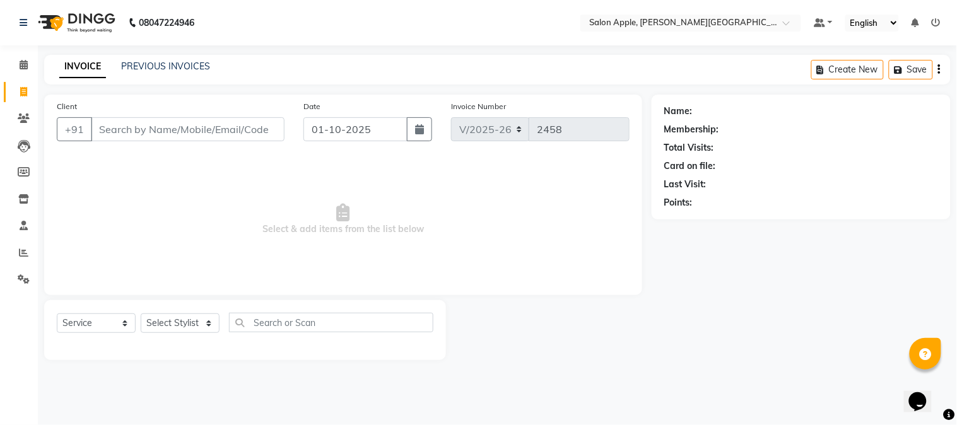
click at [117, 124] on input "Client" at bounding box center [188, 129] width 194 height 24
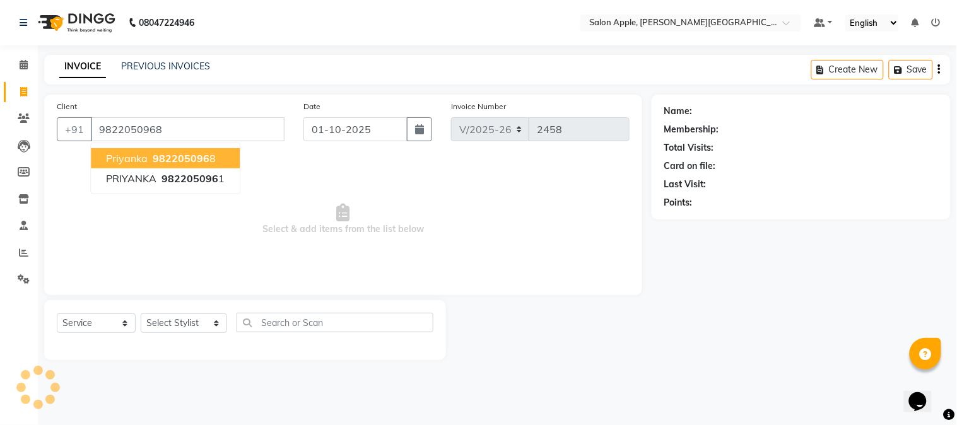
type input "9822050968"
select select "1: Object"
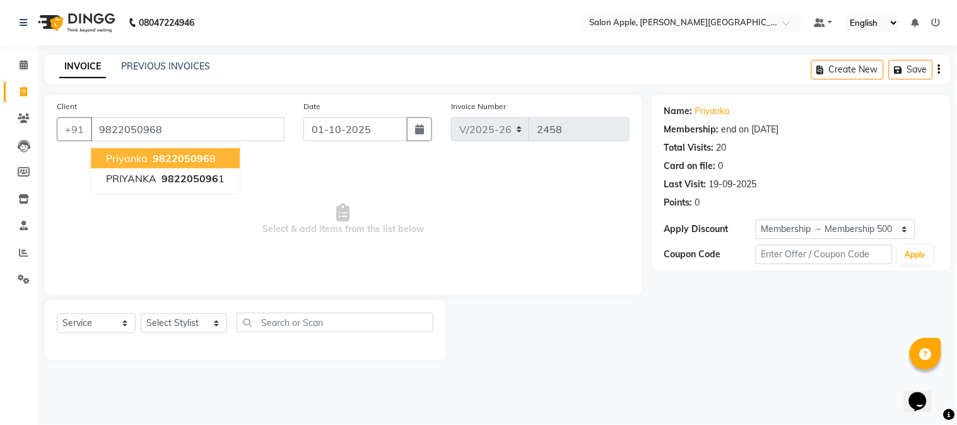
click at [124, 156] on span "priyanka" at bounding box center [127, 158] width 42 height 13
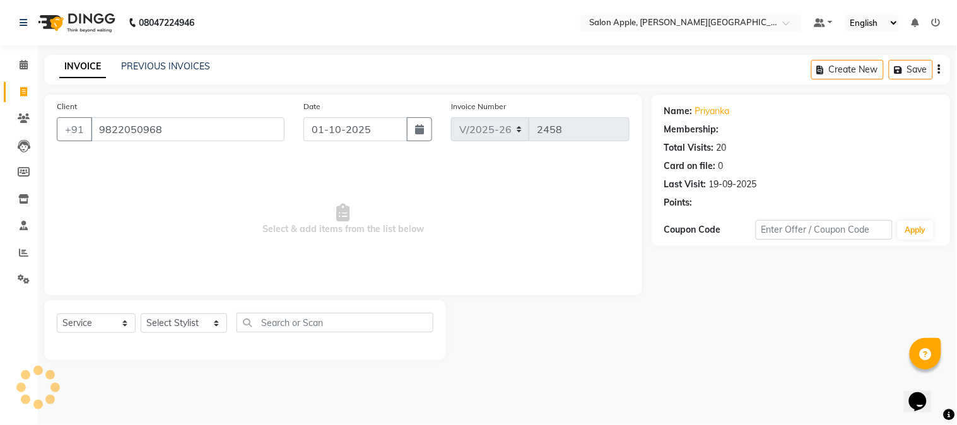
select select "1: Object"
